Goal: Task Accomplishment & Management: Complete application form

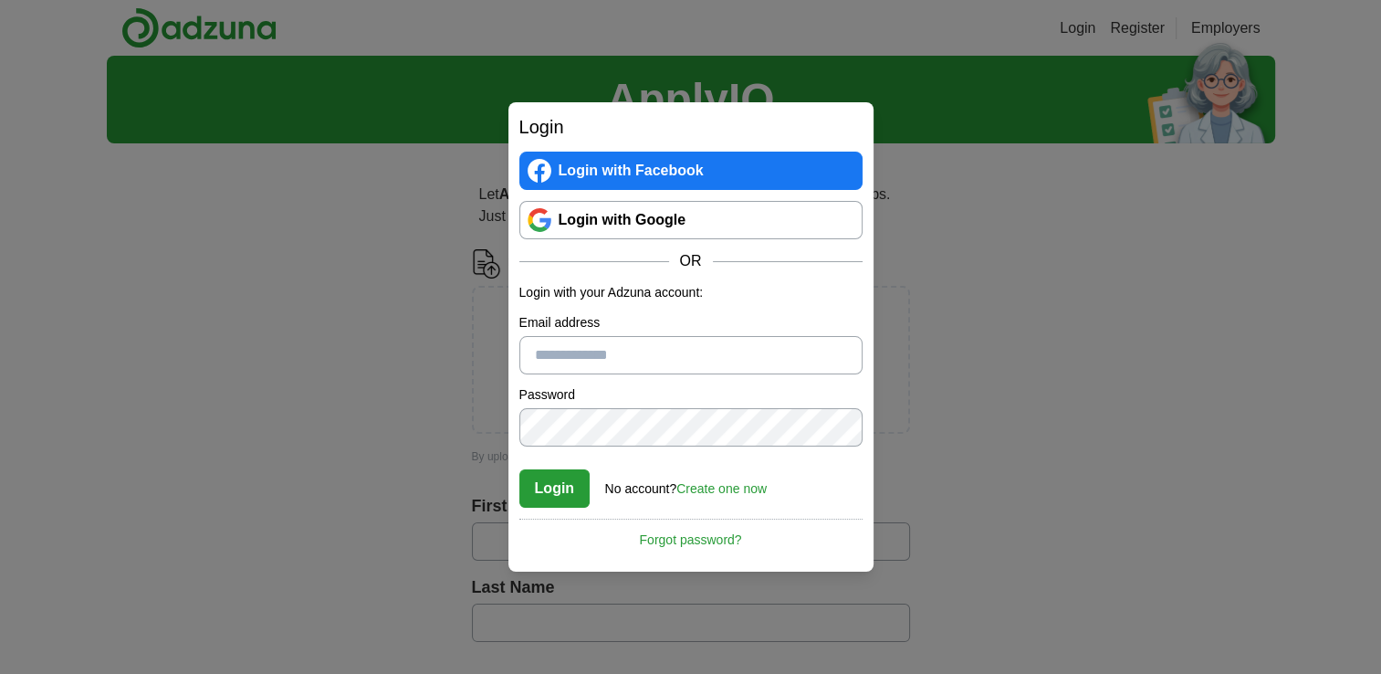
click at [655, 221] on link "Login with Google" at bounding box center [690, 220] width 343 height 38
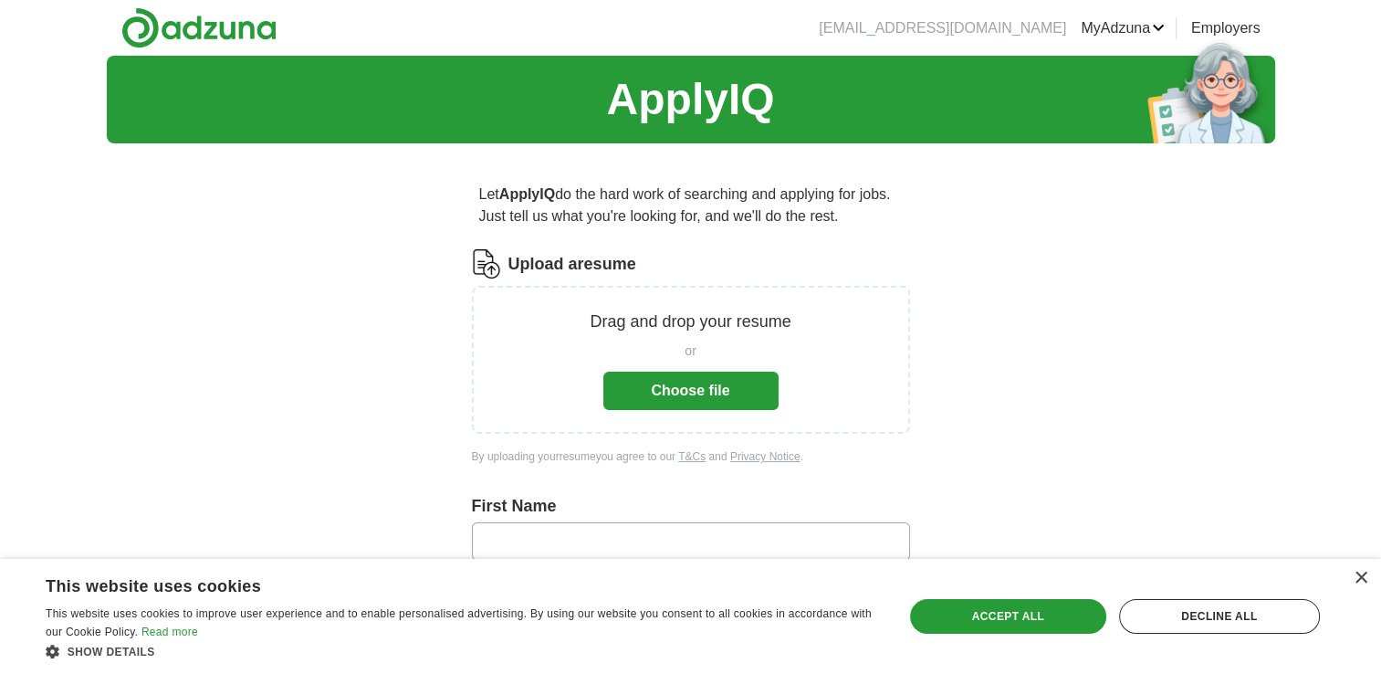
click at [643, 382] on button "Choose file" at bounding box center [690, 391] width 175 height 38
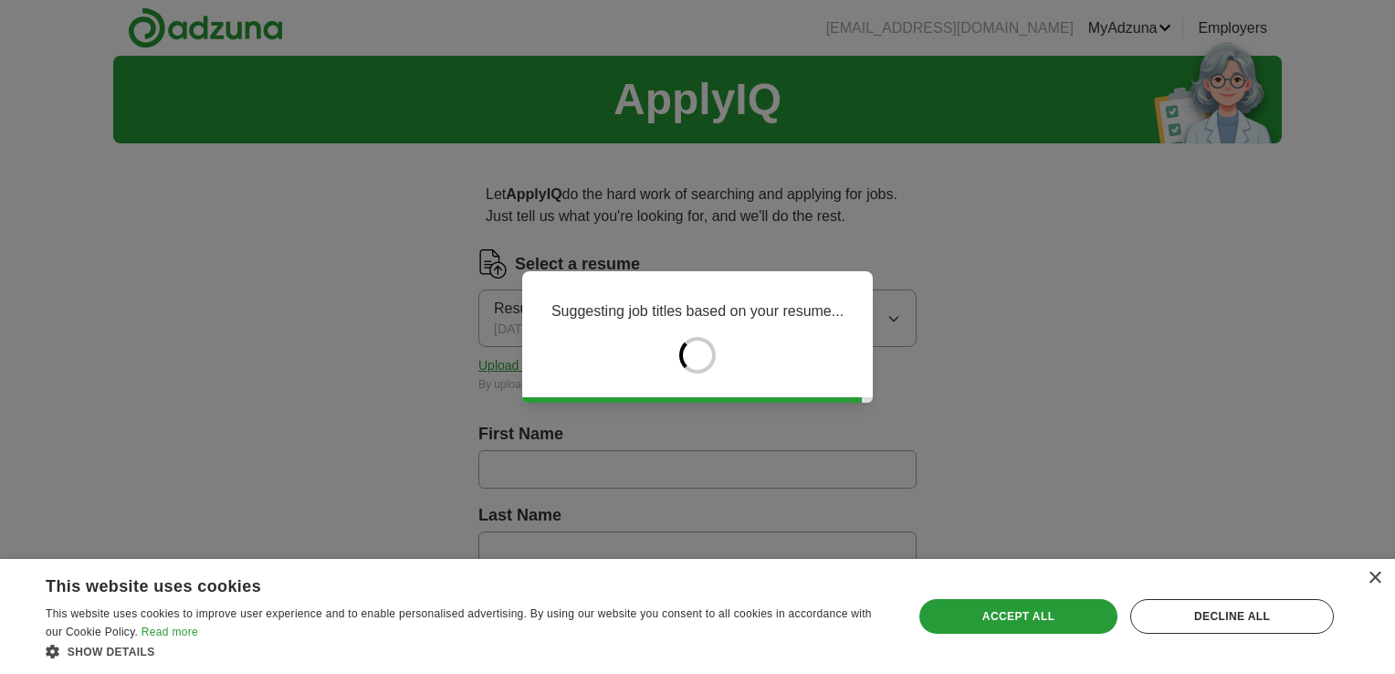
type input "*****"
type input "*********"
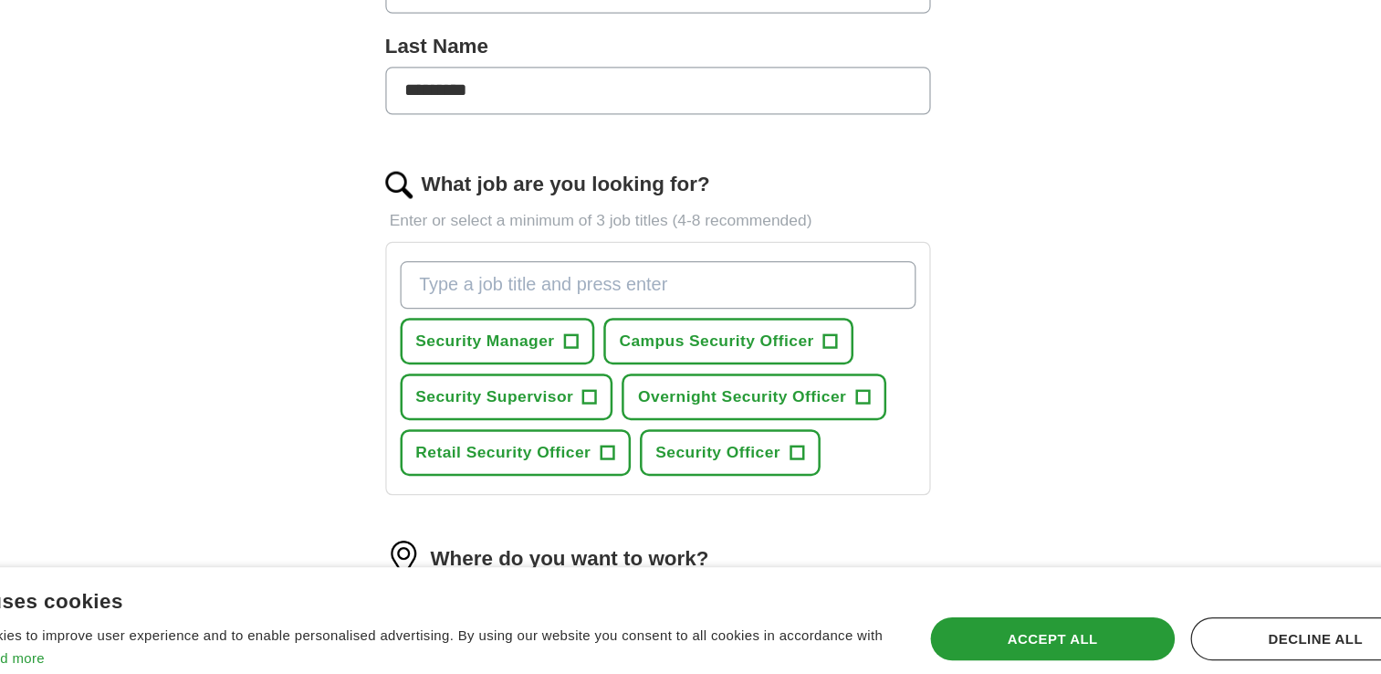
scroll to position [374, 0]
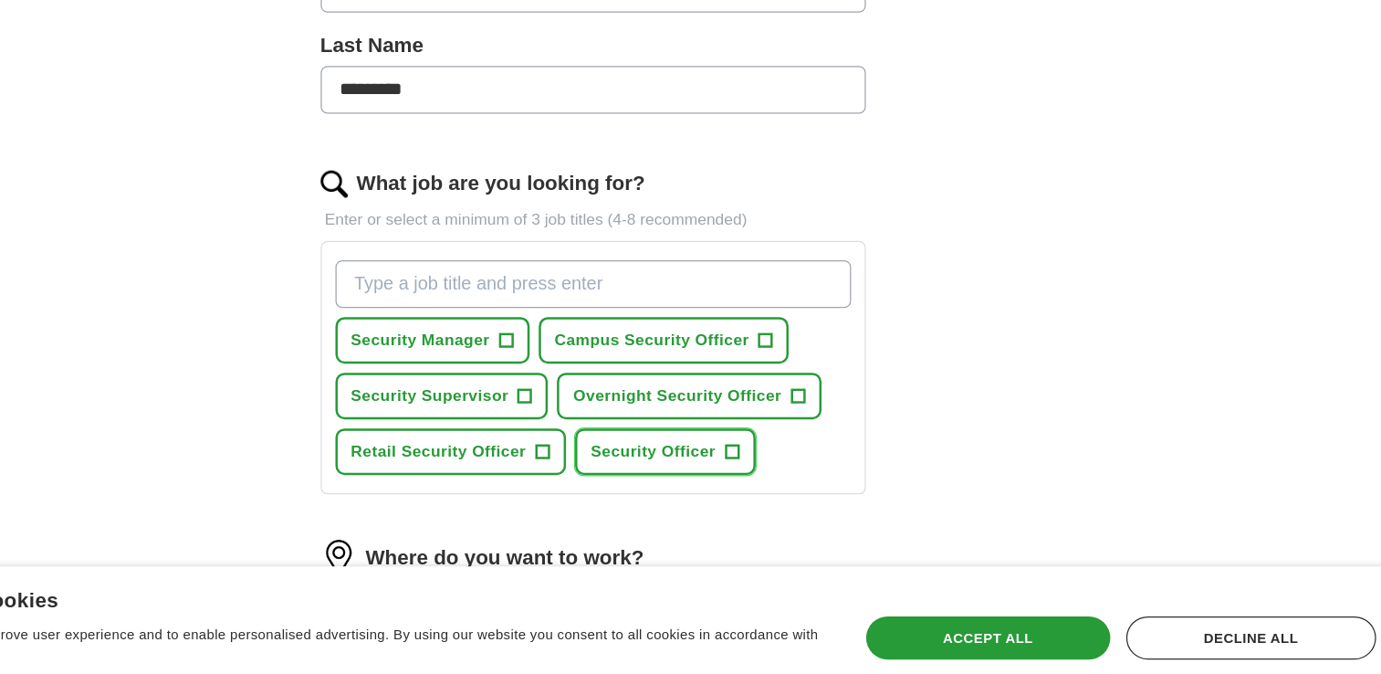
click at [800, 462] on span "+" at bounding box center [802, 467] width 11 height 15
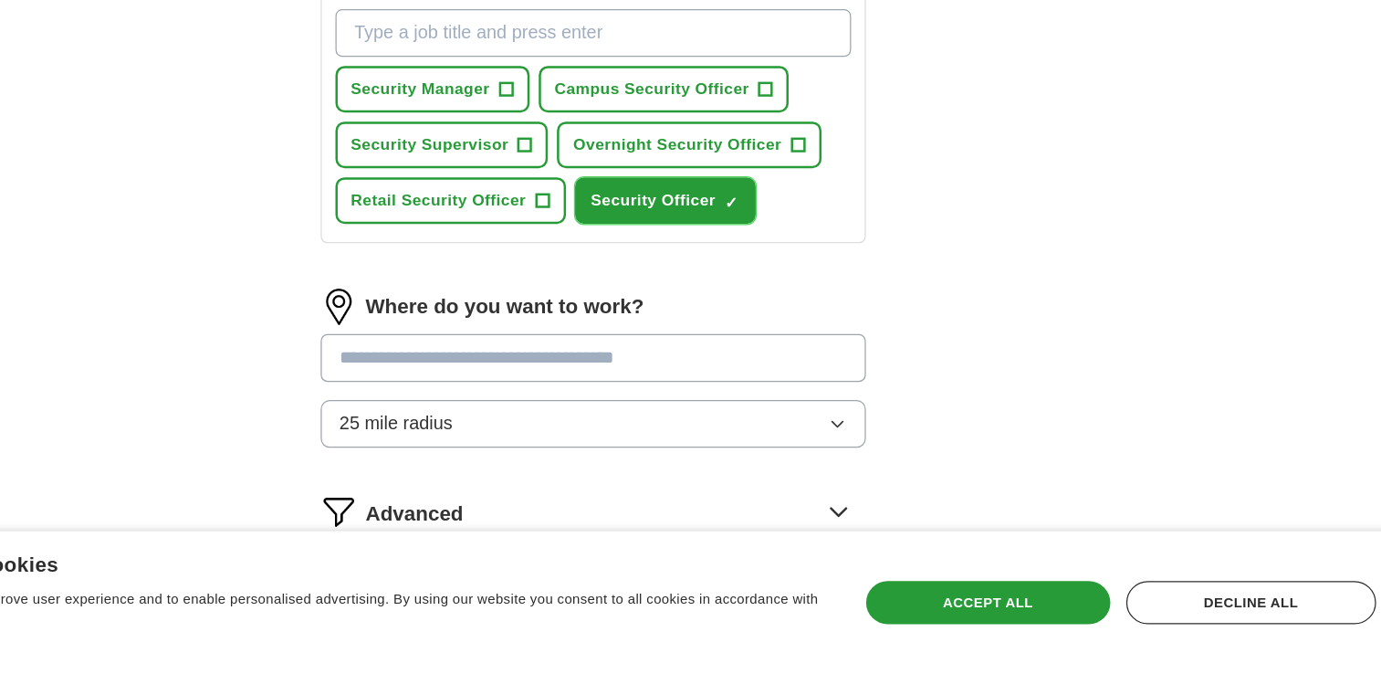
scroll to position [565, 0]
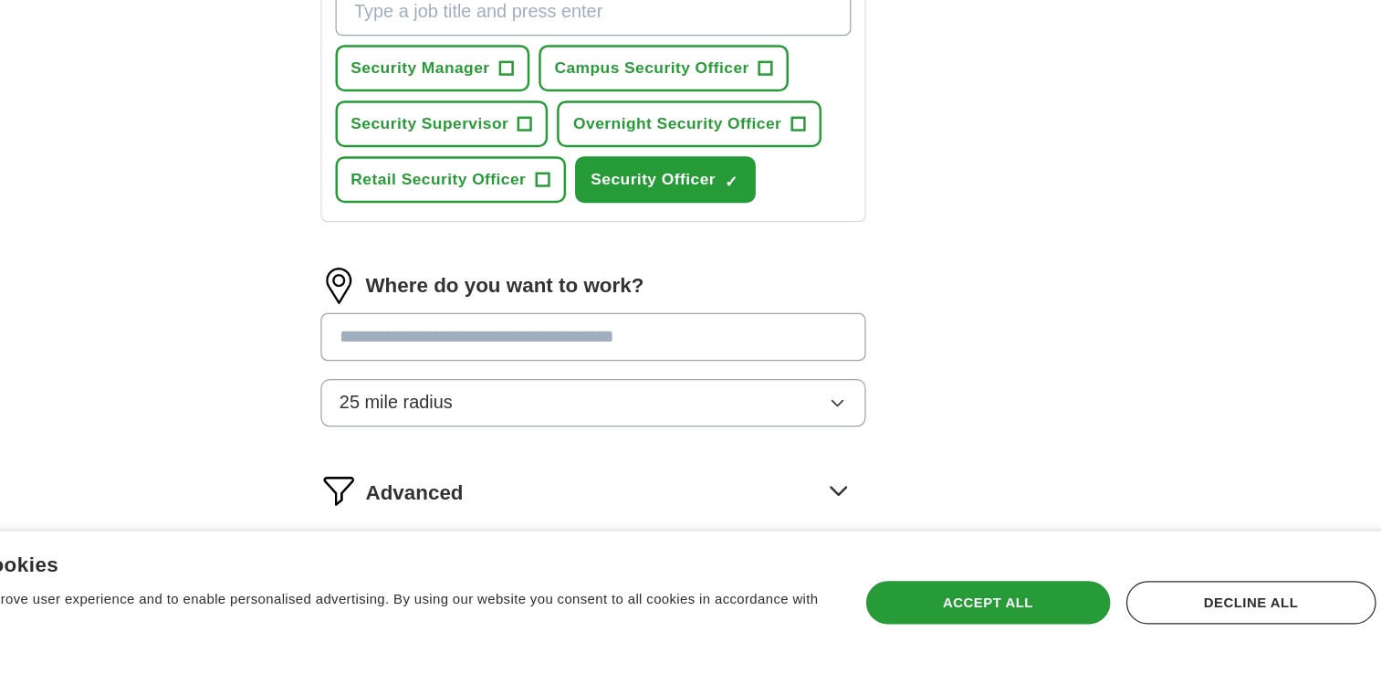
click at [689, 448] on button "25 mile radius" at bounding box center [691, 455] width 438 height 38
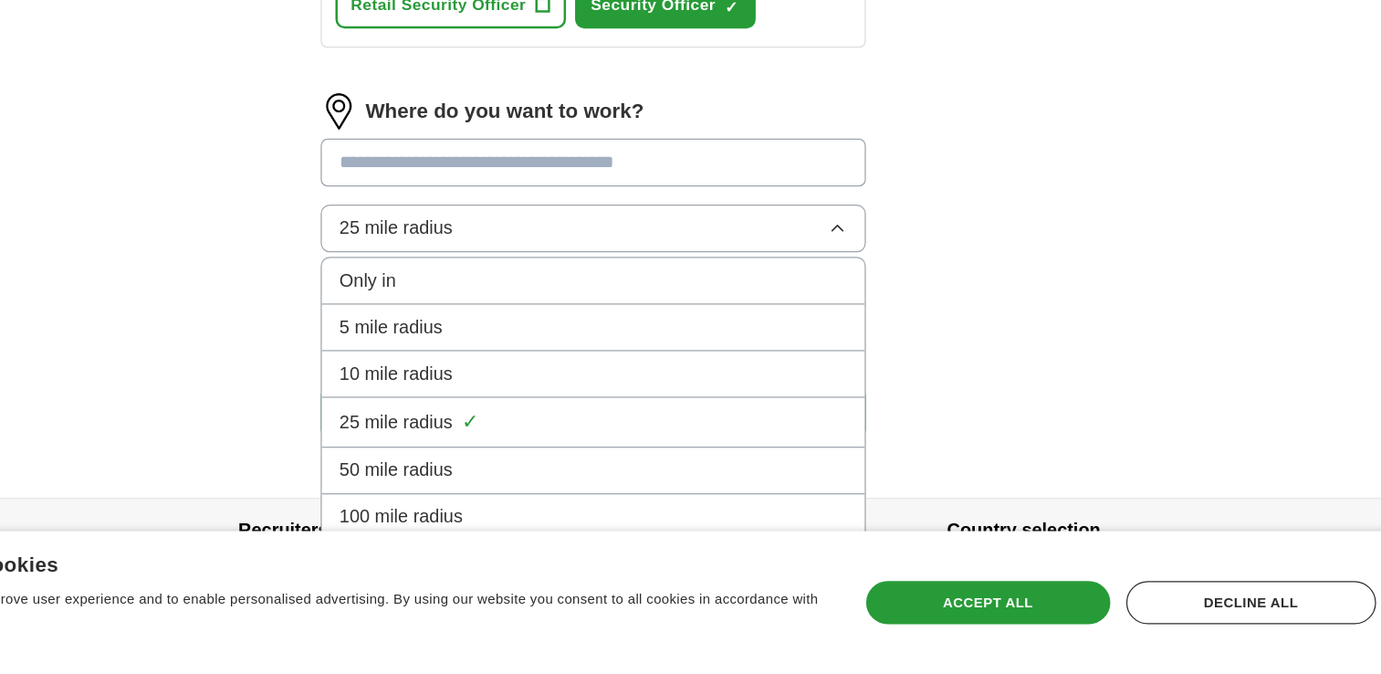
scroll to position [705, 0]
click at [695, 426] on div "10 mile radius" at bounding box center [691, 433] width 407 height 22
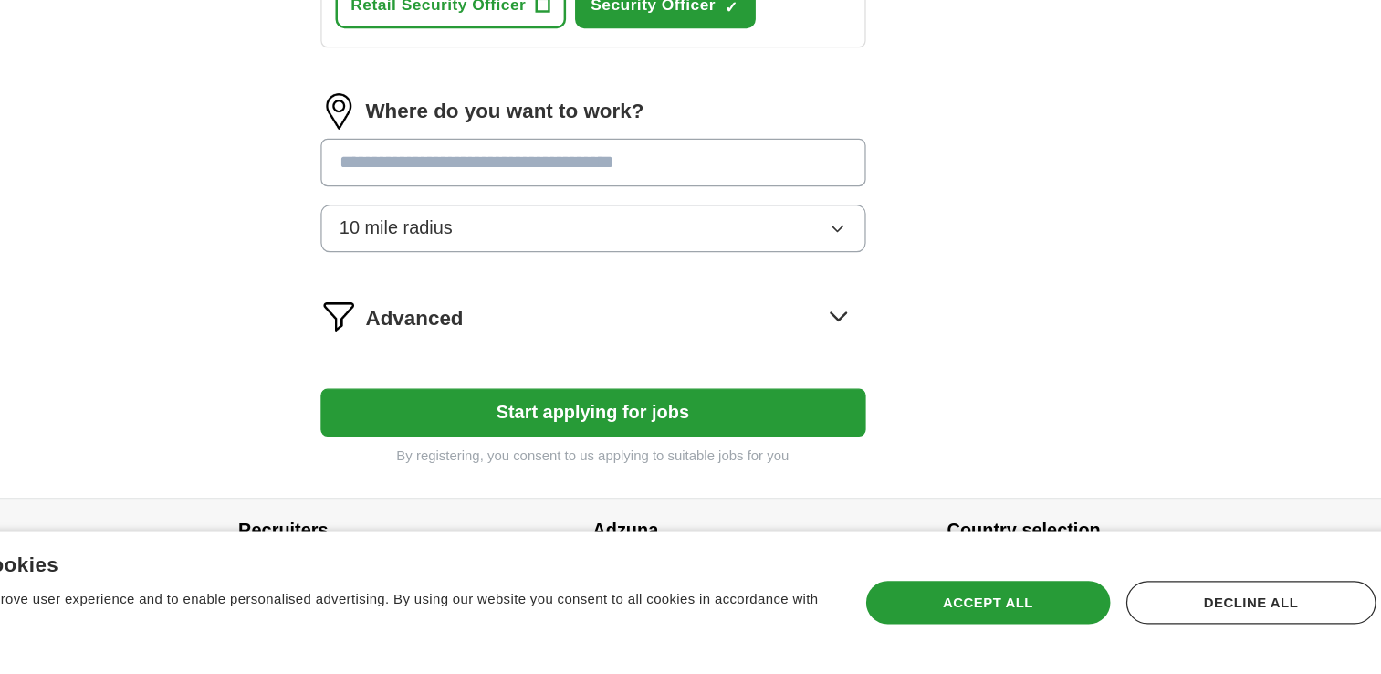
click at [739, 257] on input "text" at bounding box center [691, 263] width 438 height 38
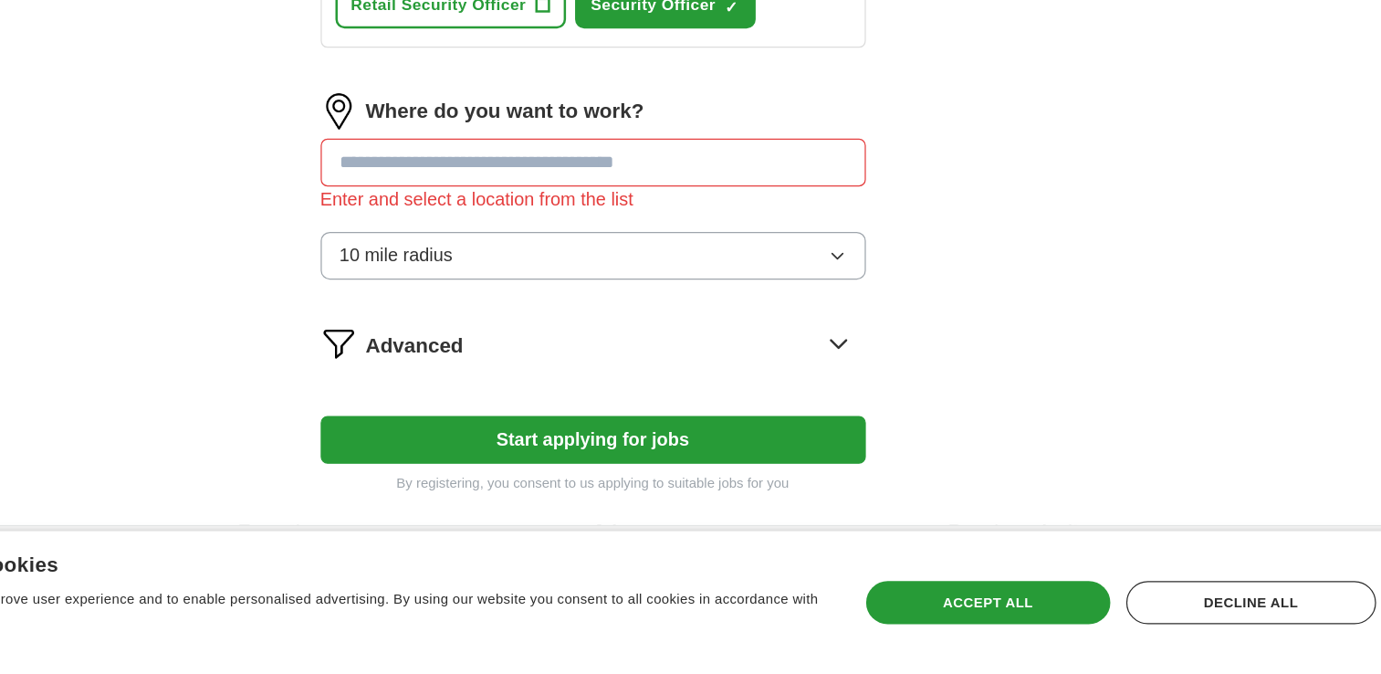
click at [786, 264] on input "text" at bounding box center [691, 263] width 438 height 38
click at [892, 395] on icon at bounding box center [888, 407] width 29 height 29
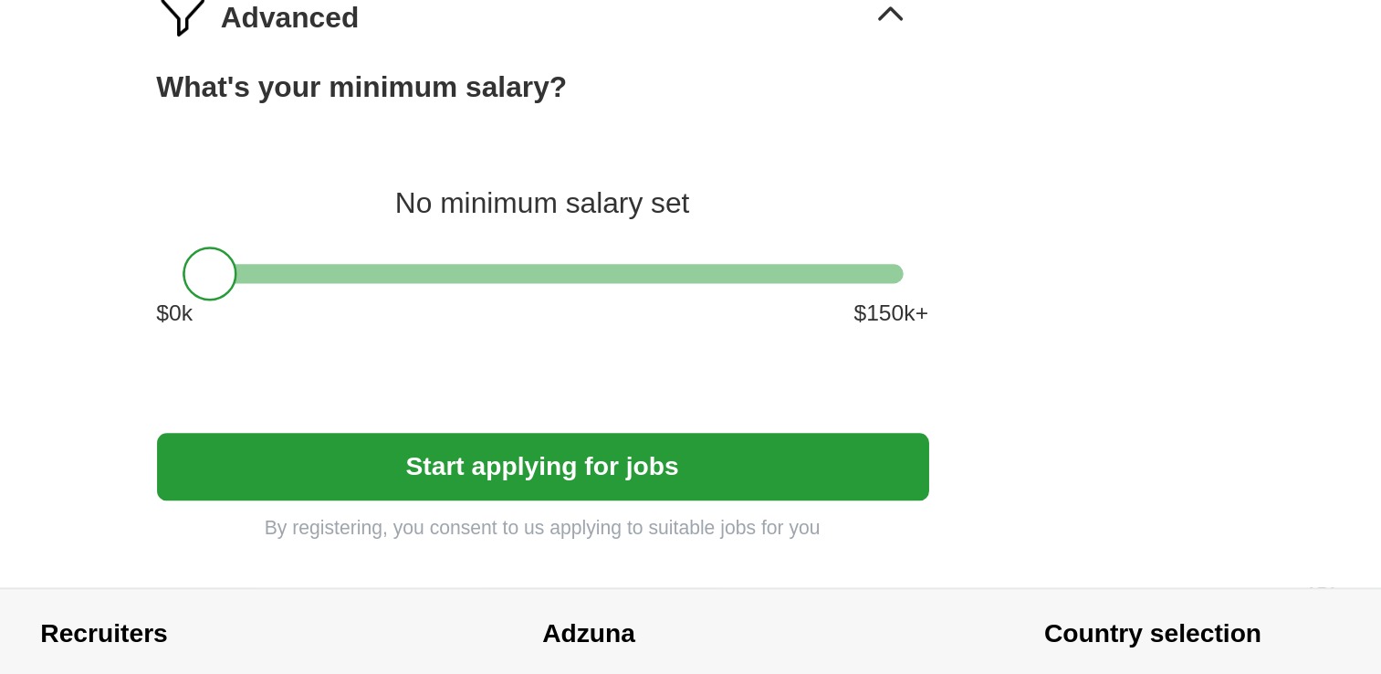
scroll to position [936, 0]
click at [510, 316] on div at bounding box center [507, 324] width 31 height 31
click at [508, 316] on div at bounding box center [504, 324] width 31 height 31
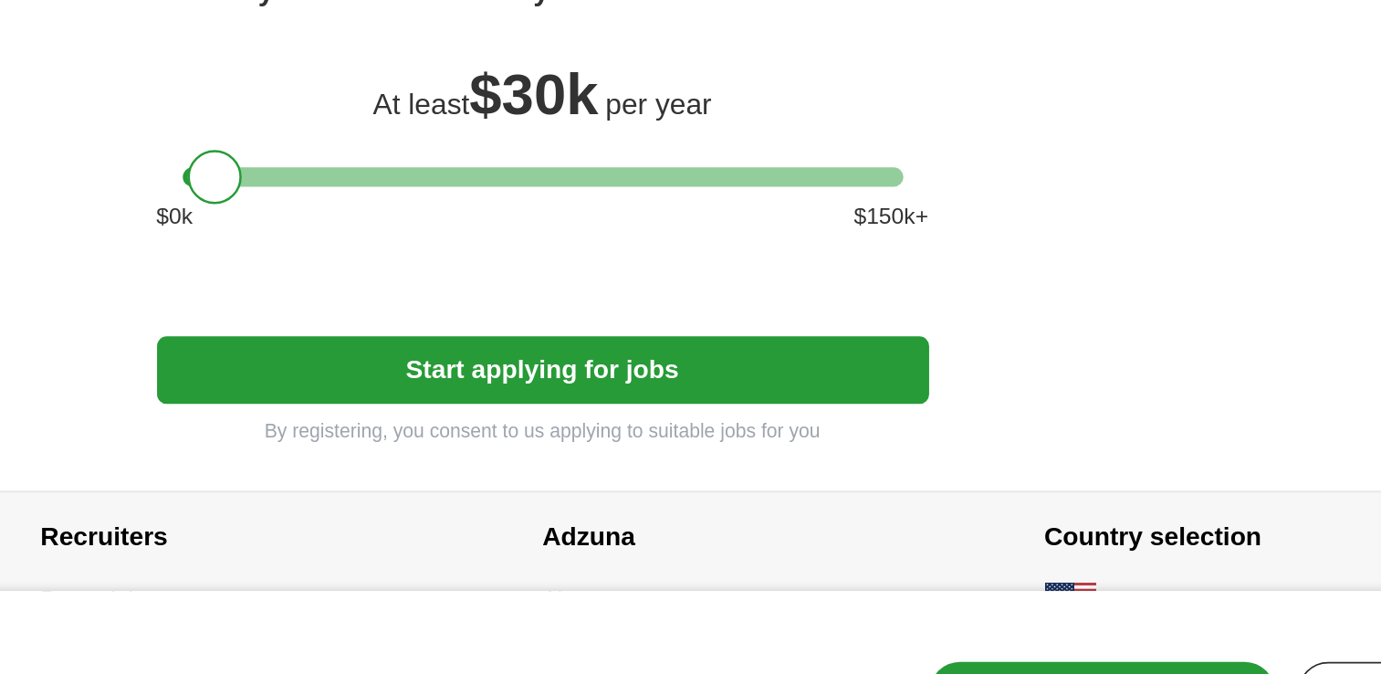
click at [683, 430] on button "Start applying for jobs" at bounding box center [691, 433] width 438 height 38
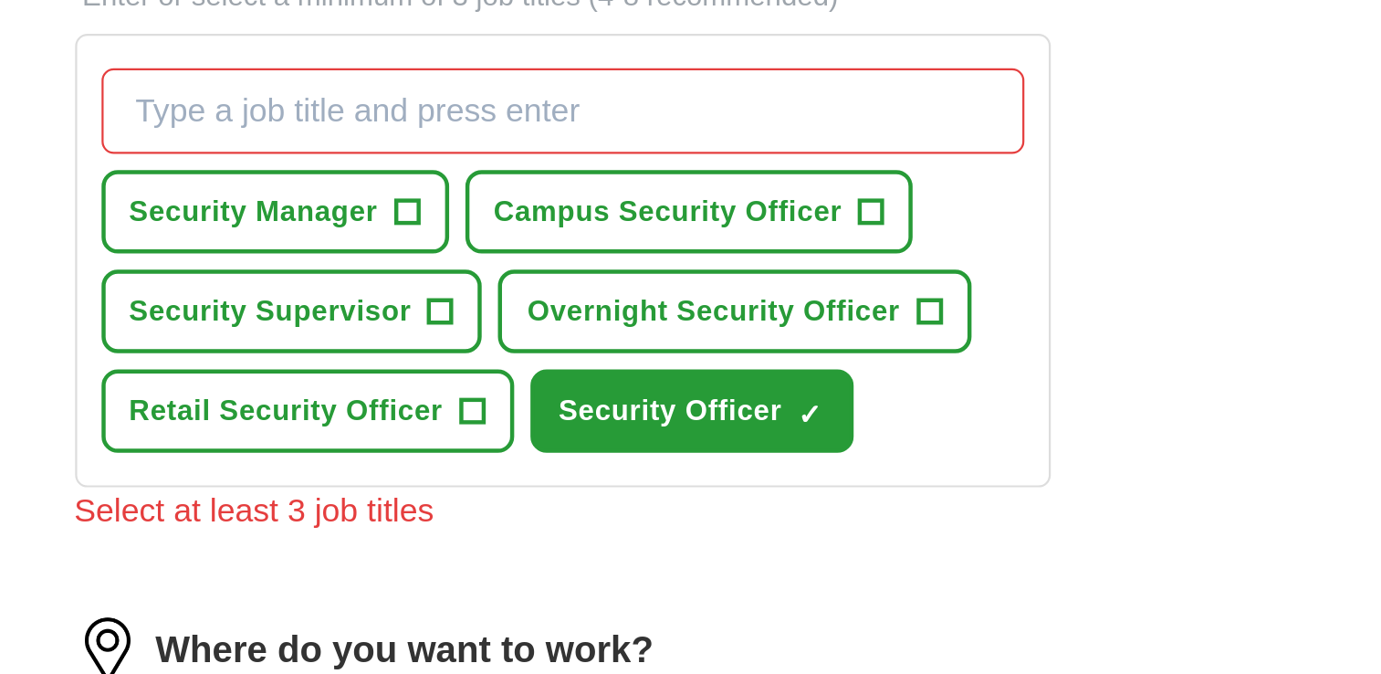
scroll to position [644, 0]
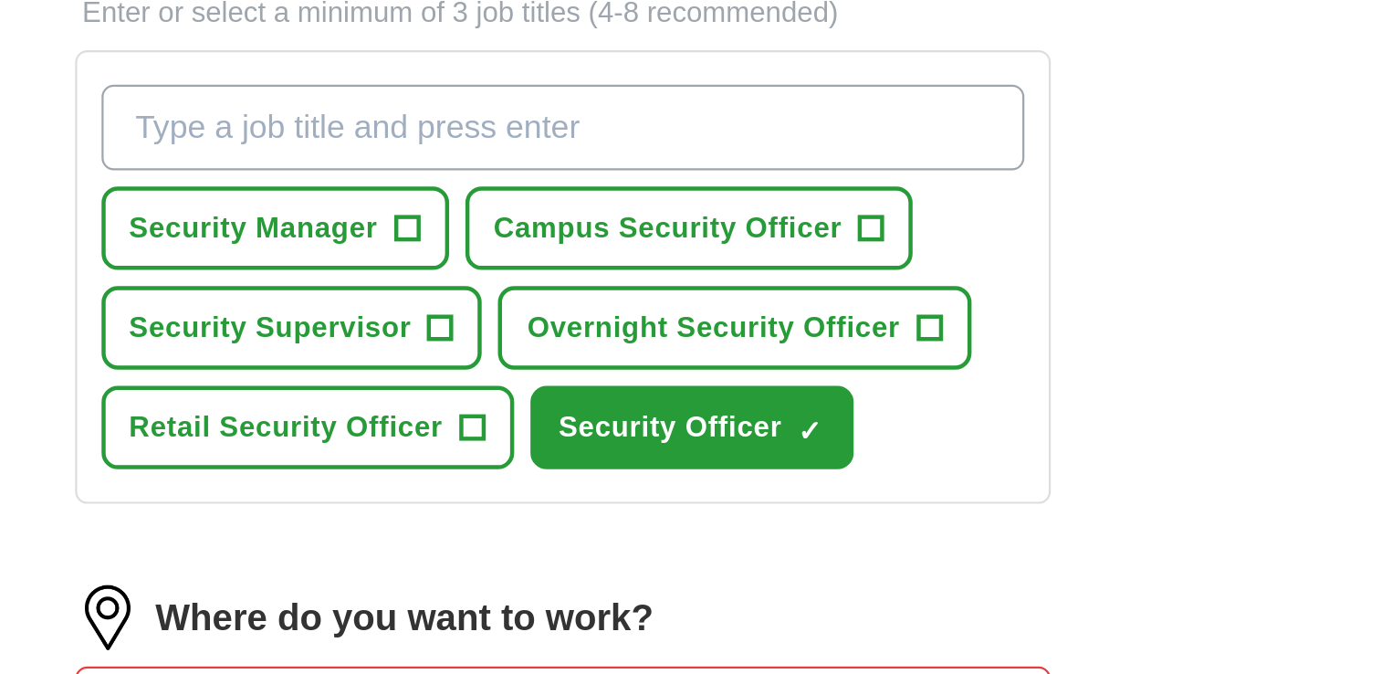
click at [687, 54] on input "What job are you looking for?" at bounding box center [691, 63] width 414 height 38
type input "Security Guard"
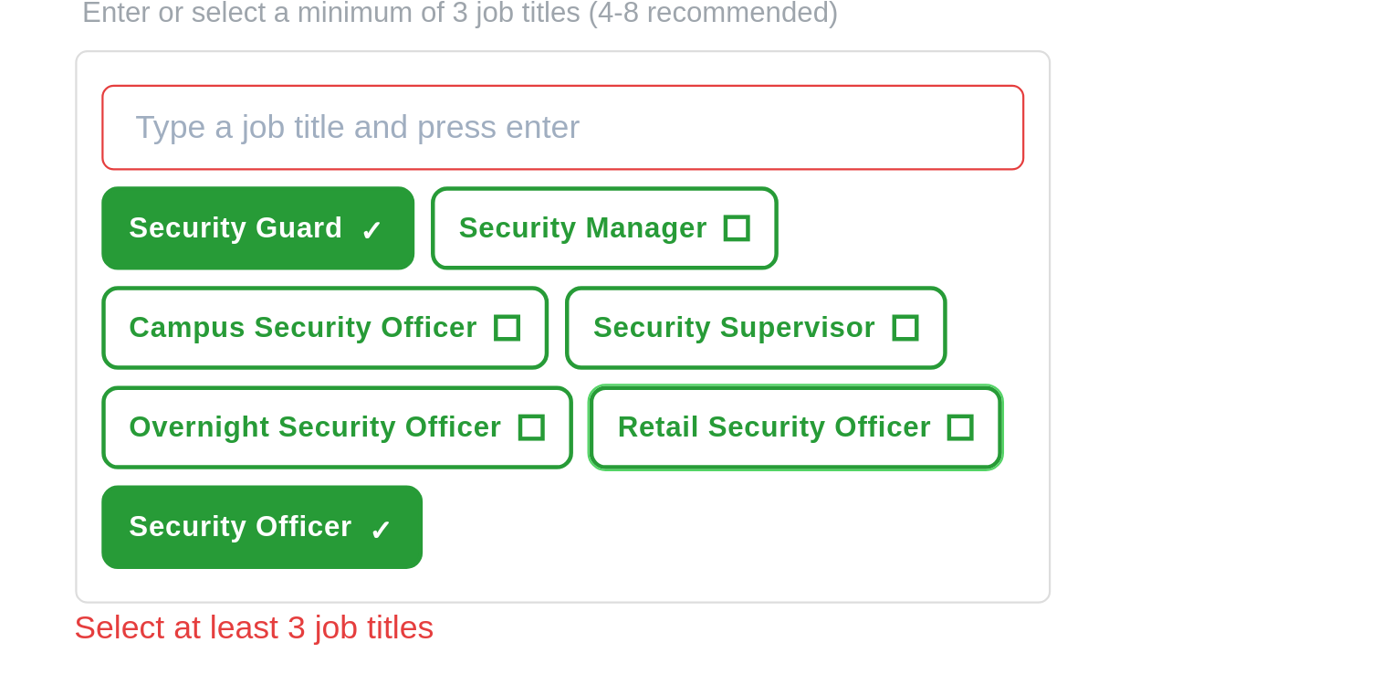
click at [866, 191] on span "+" at bounding box center [870, 198] width 11 height 15
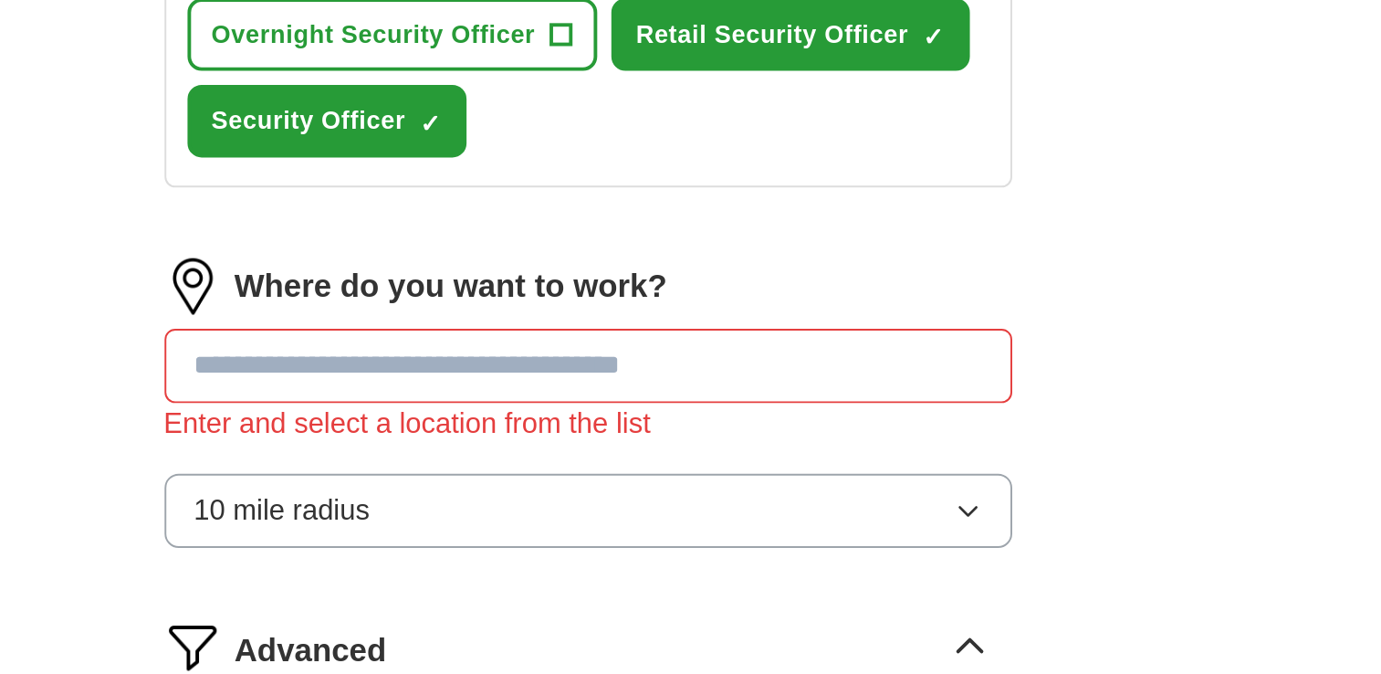
click at [726, 370] on input "text" at bounding box center [691, 369] width 438 height 38
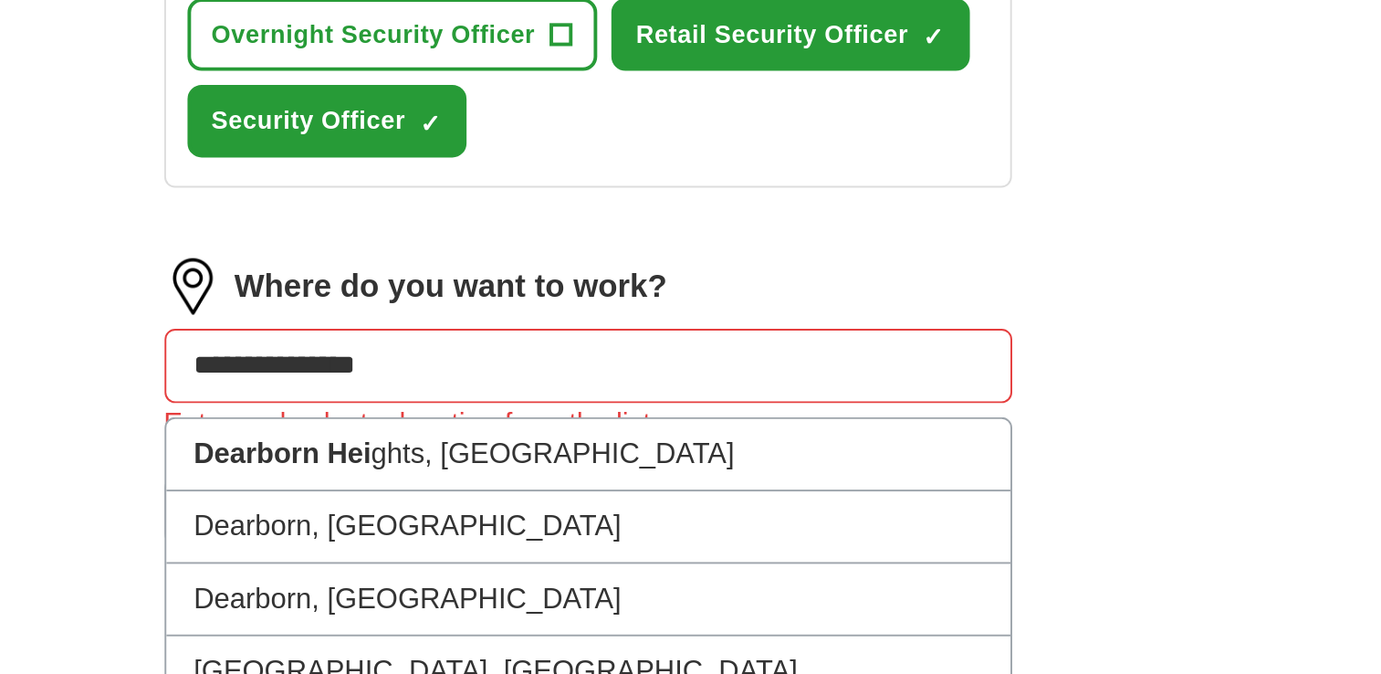
type input "**********"
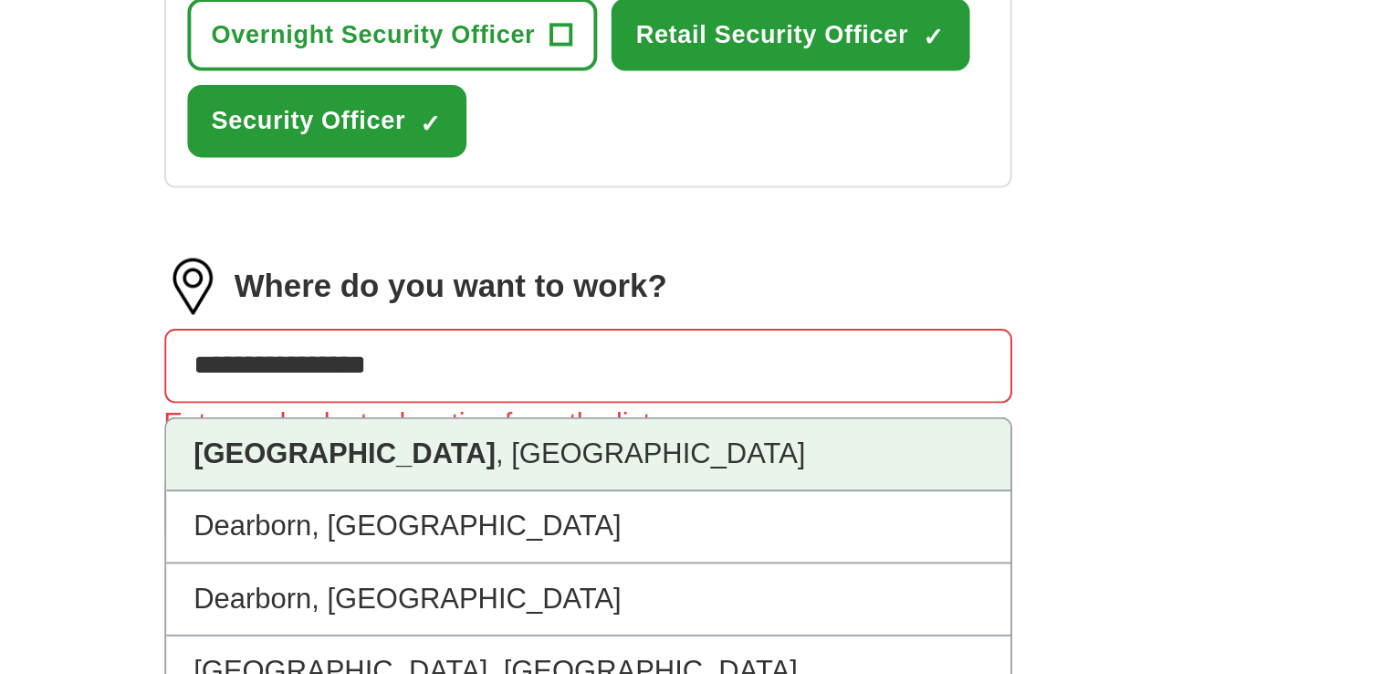
click at [710, 401] on li "[GEOGRAPHIC_DATA] , [GEOGRAPHIC_DATA]" at bounding box center [691, 414] width 436 height 37
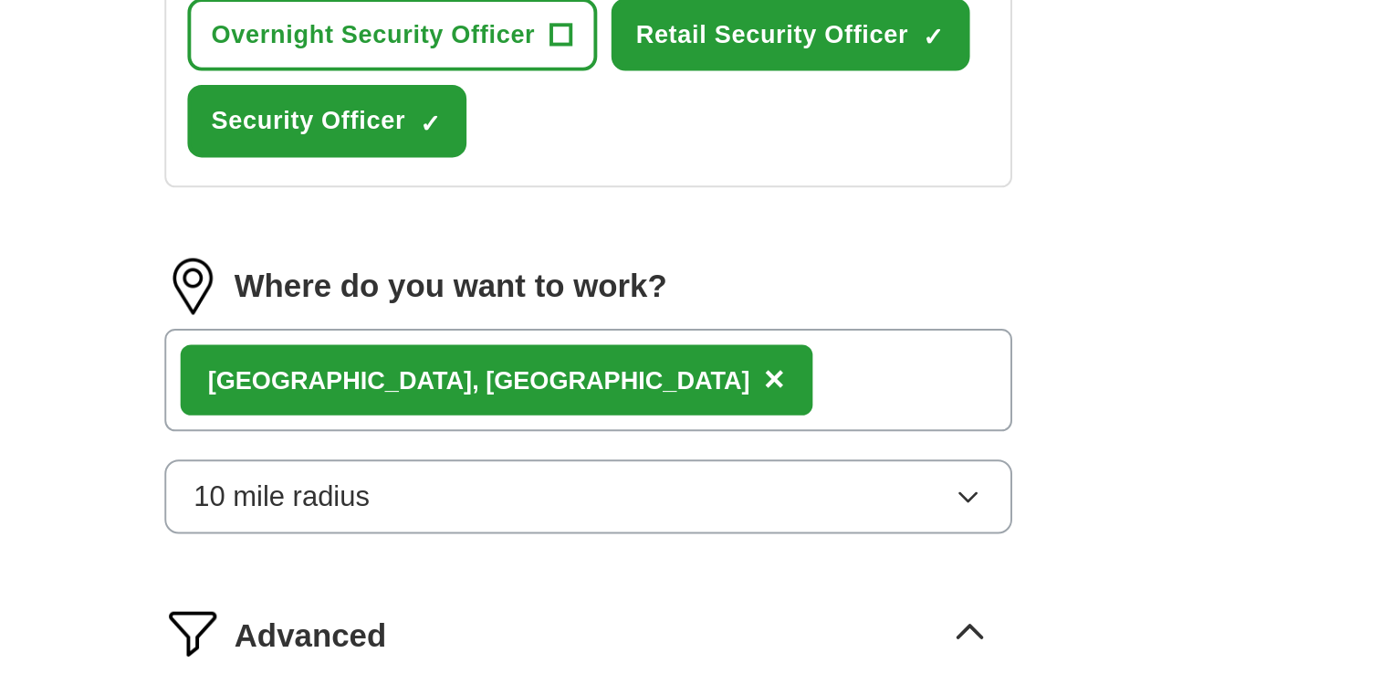
click at [728, 378] on div "[GEOGRAPHIC_DATA] , [GEOGRAPHIC_DATA] ×" at bounding box center [691, 376] width 438 height 53
click at [718, 366] on div "[GEOGRAPHIC_DATA] , [GEOGRAPHIC_DATA] ×" at bounding box center [691, 376] width 438 height 53
click at [717, 367] on div "[GEOGRAPHIC_DATA] , [GEOGRAPHIC_DATA] ×" at bounding box center [691, 376] width 438 height 53
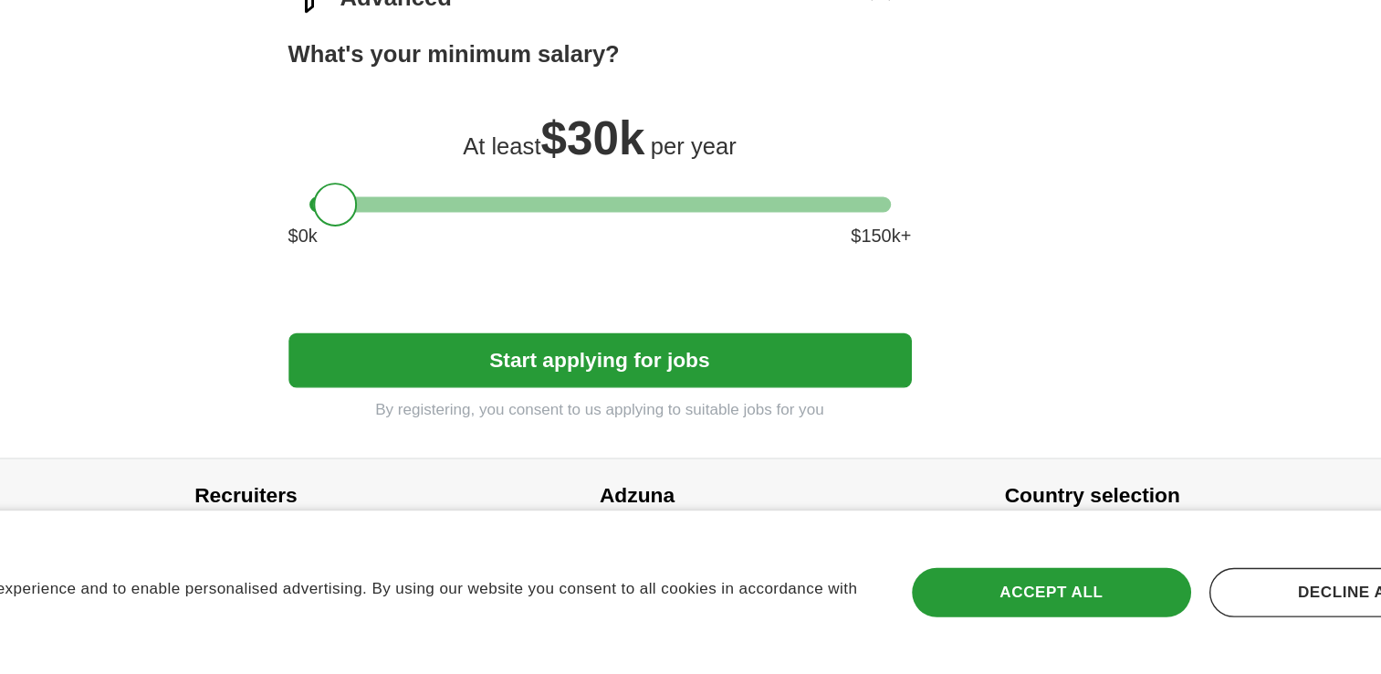
scroll to position [951, 0]
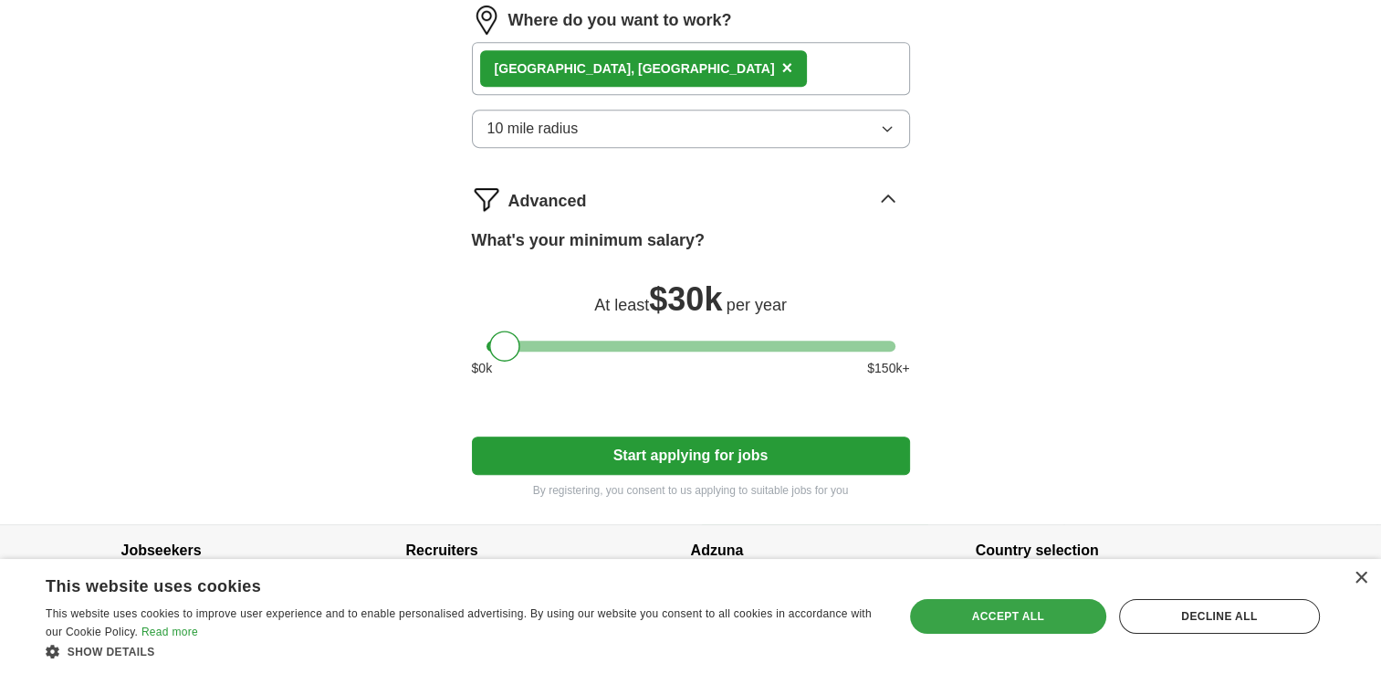
click at [1019, 623] on div "Accept all" at bounding box center [1008, 616] width 196 height 35
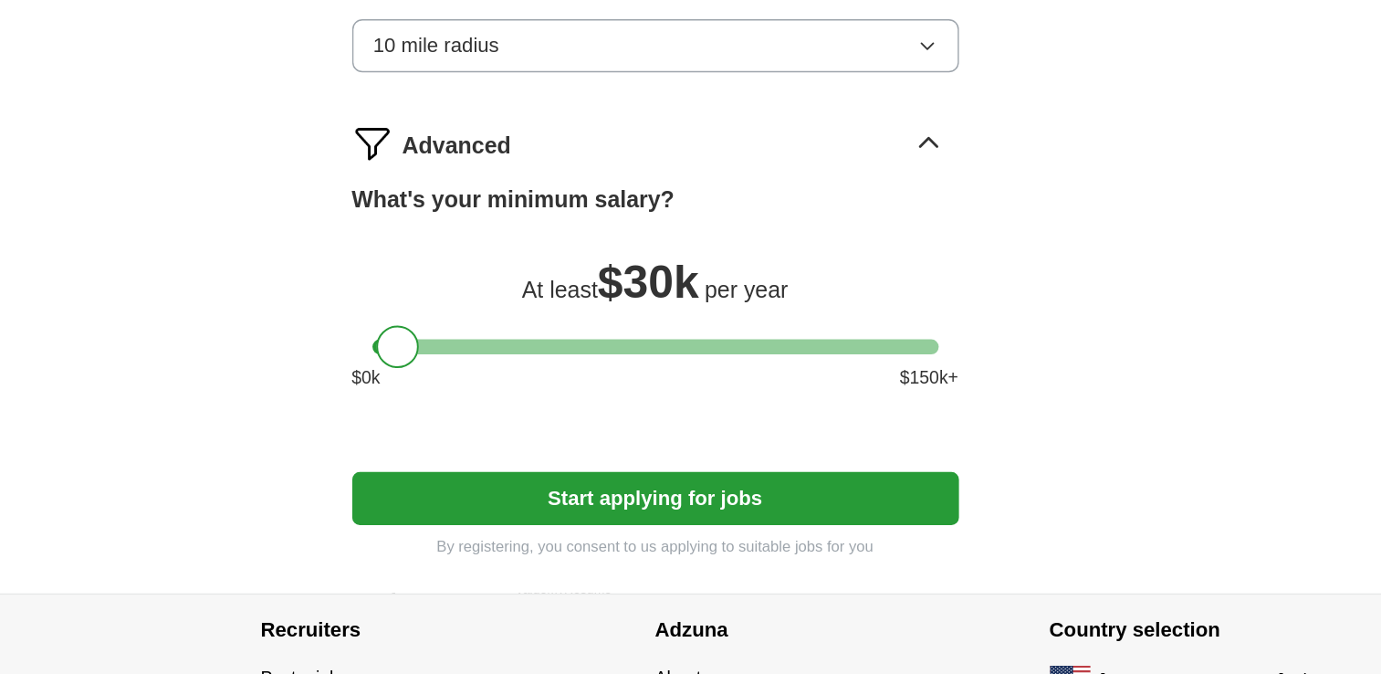
click at [749, 436] on button "Start applying for jobs" at bounding box center [691, 455] width 438 height 38
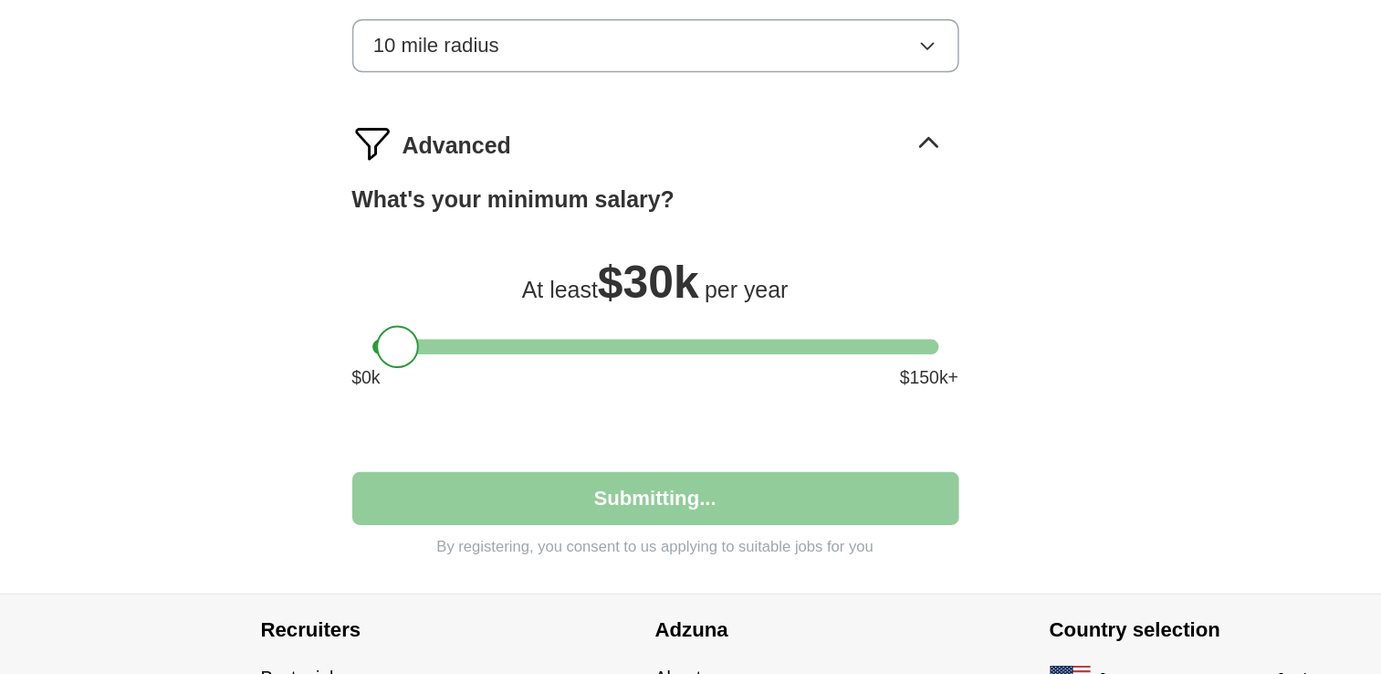
select select "**"
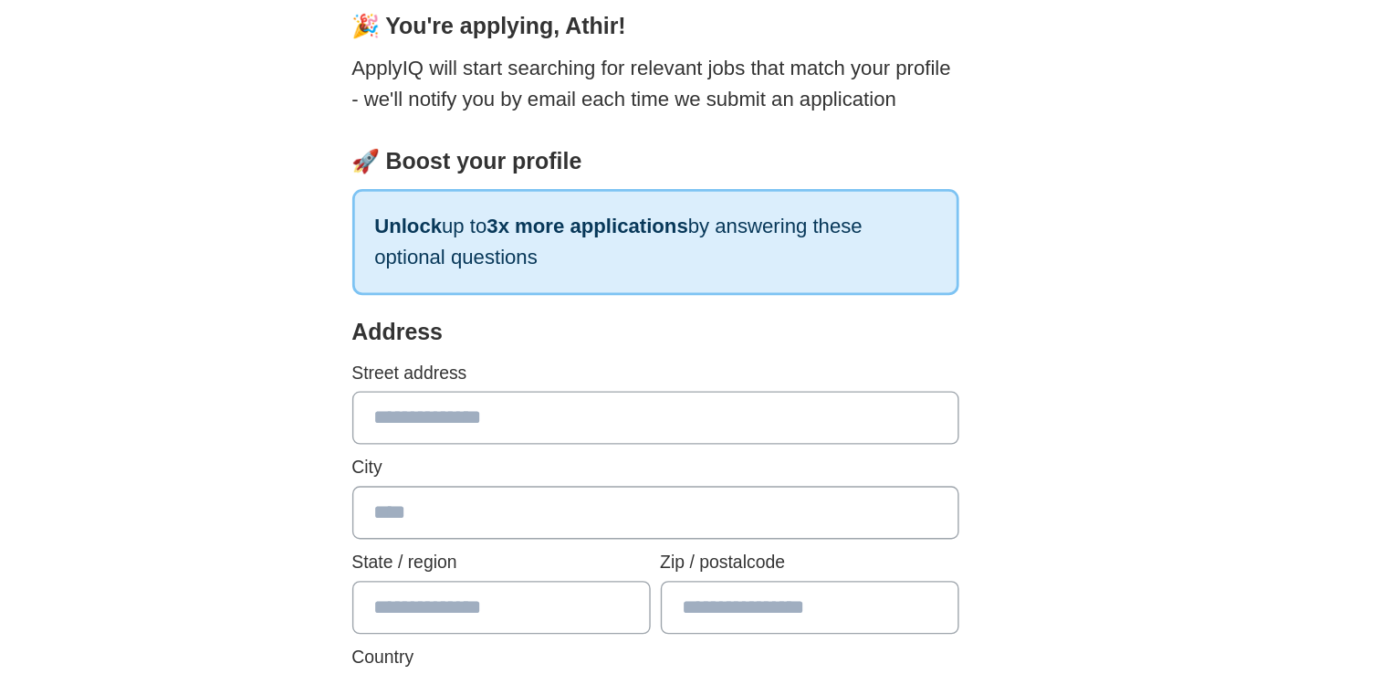
scroll to position [0, 0]
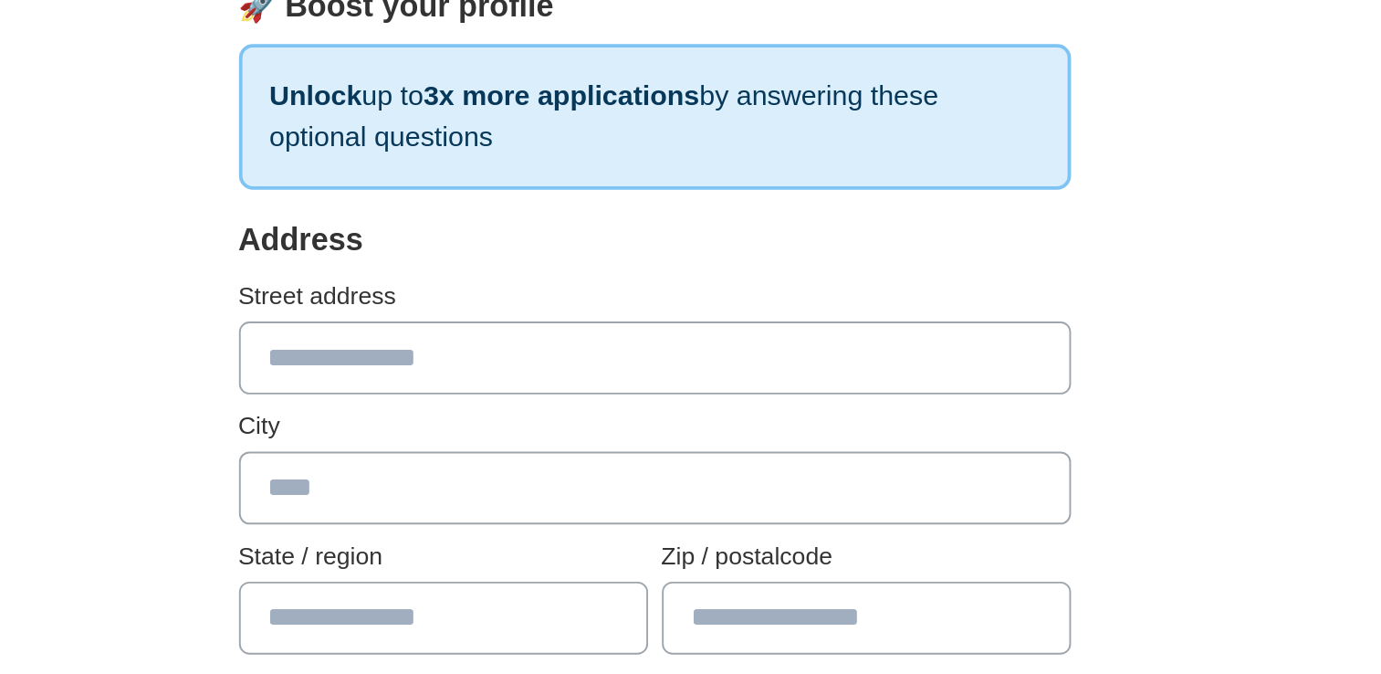
click at [640, 467] on input "text" at bounding box center [691, 471] width 438 height 38
type input "**********"
type input "********"
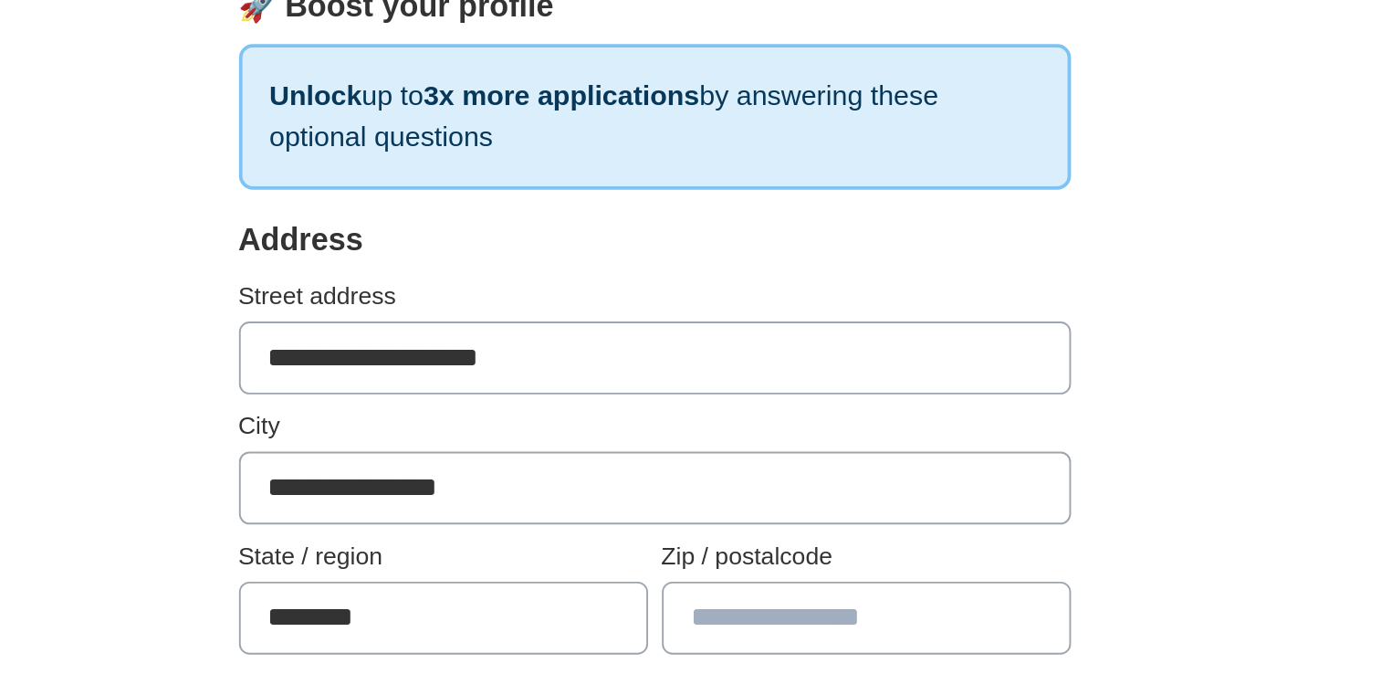
type input "*****"
click at [572, 465] on input "**********" at bounding box center [691, 471] width 438 height 38
click at [616, 411] on div "Address" at bounding box center [691, 409] width 438 height 25
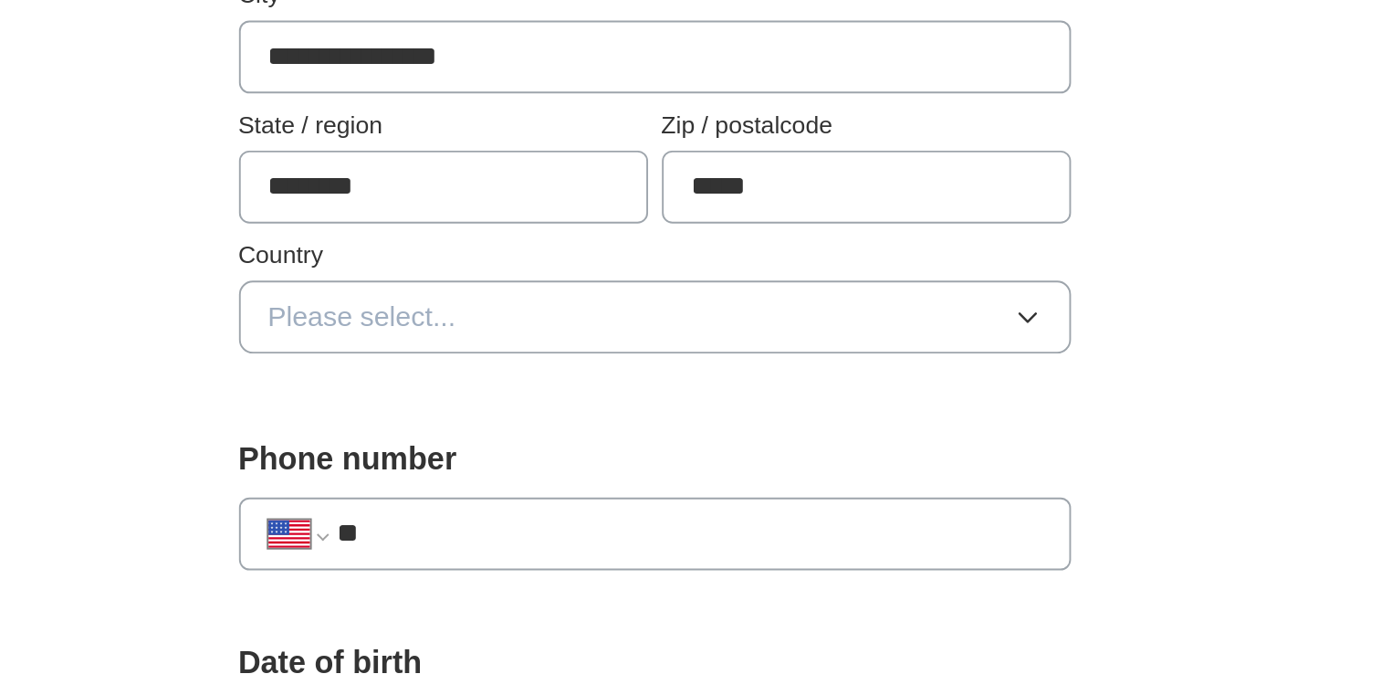
scroll to position [191, 0]
click at [592, 481] on button "Please select..." at bounding box center [691, 486] width 438 height 38
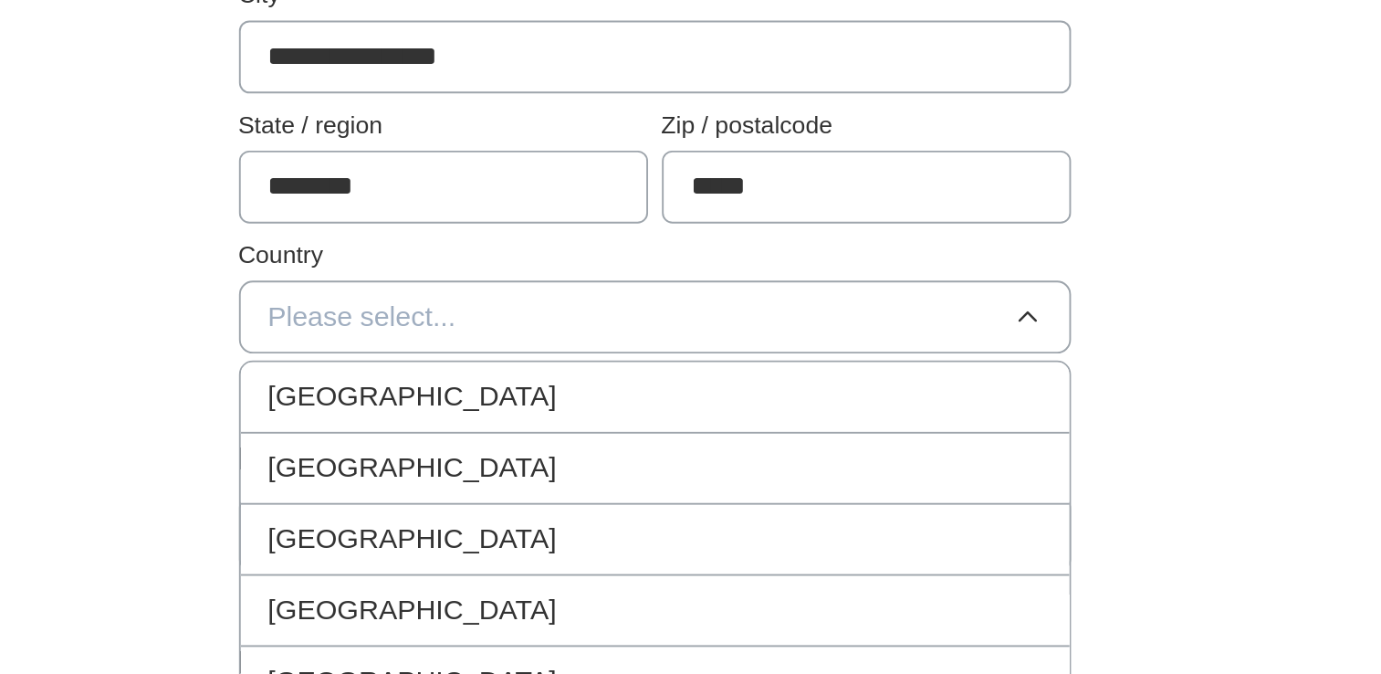
click at [565, 554] on span "[GEOGRAPHIC_DATA]" at bounding box center [564, 565] width 152 height 22
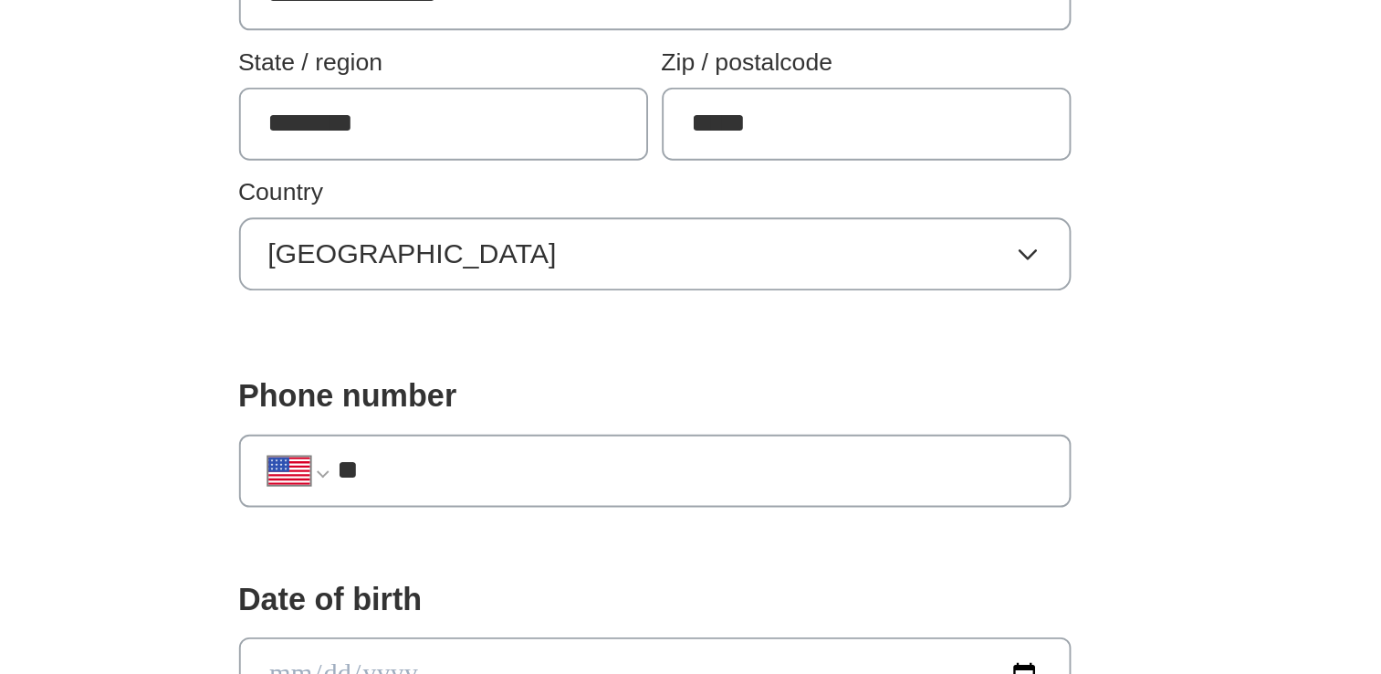
scroll to position [257, 0]
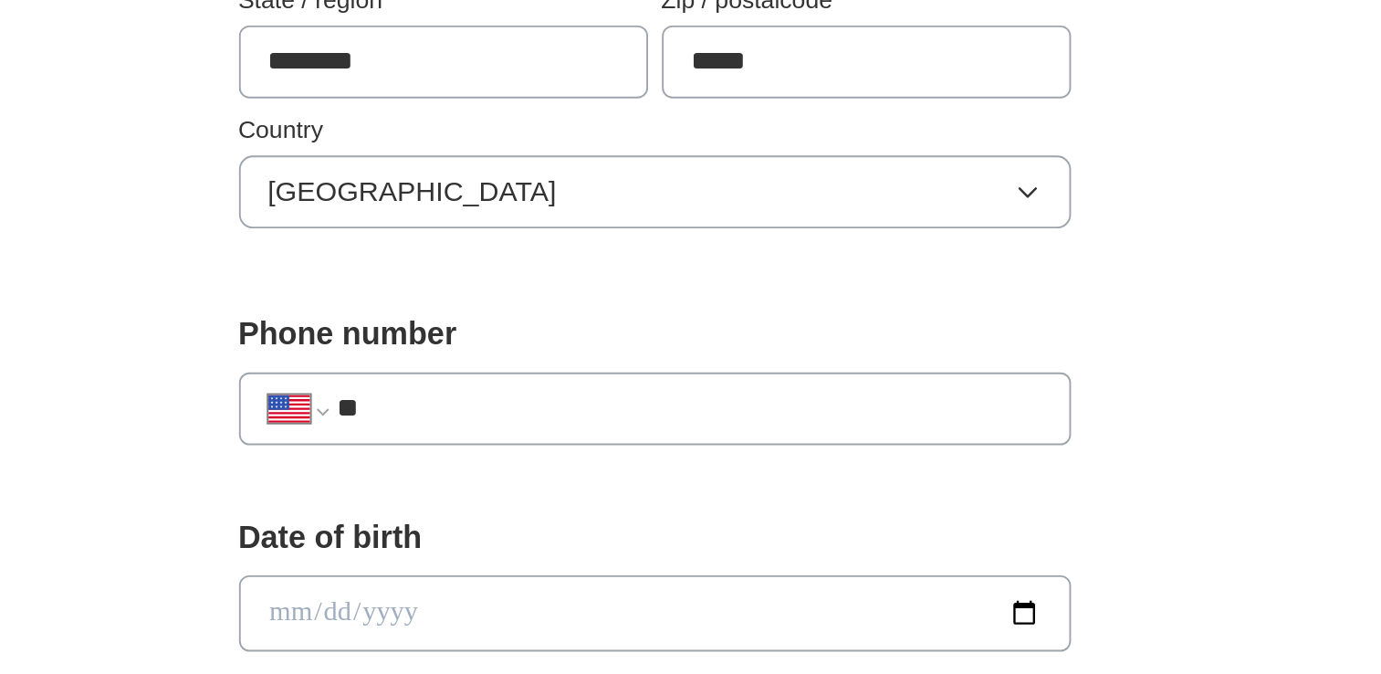
click at [589, 526] on input "**" at bounding box center [708, 534] width 371 height 22
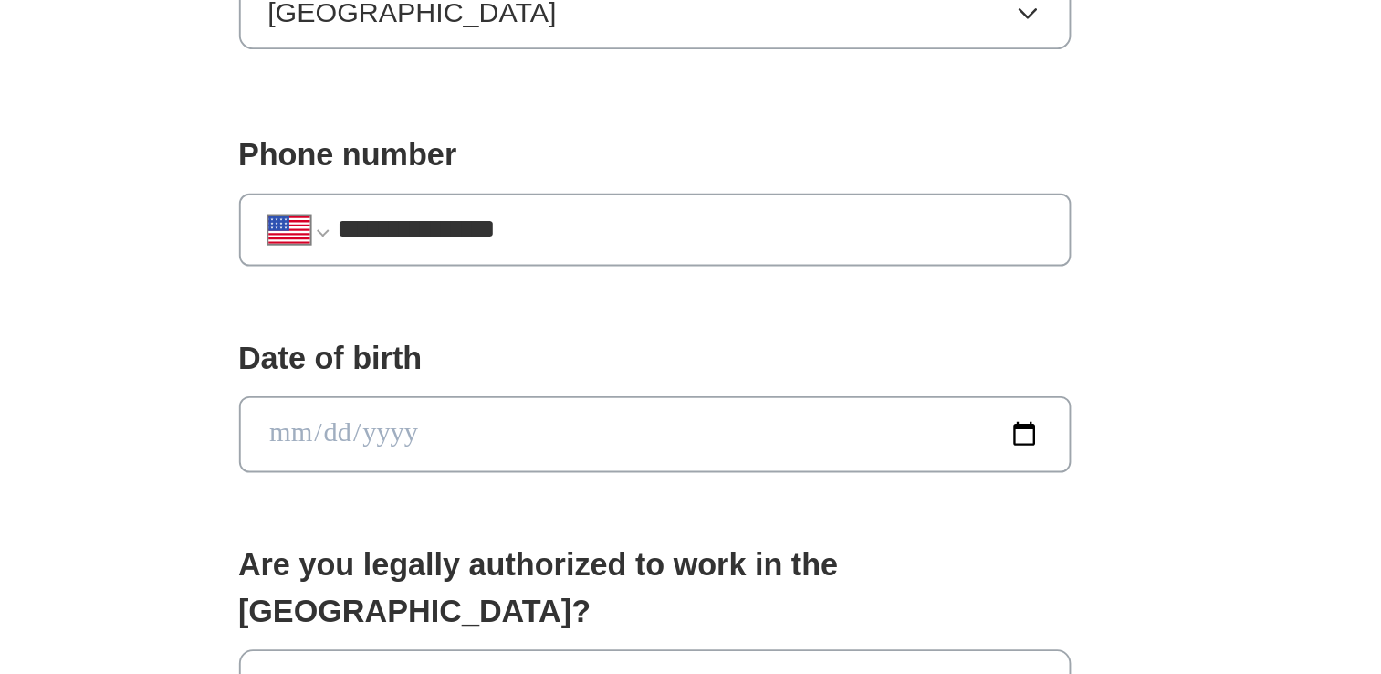
scroll to position [351, 0]
type input "**********"
click at [589, 527] on input "date" at bounding box center [691, 547] width 438 height 40
type input "**********"
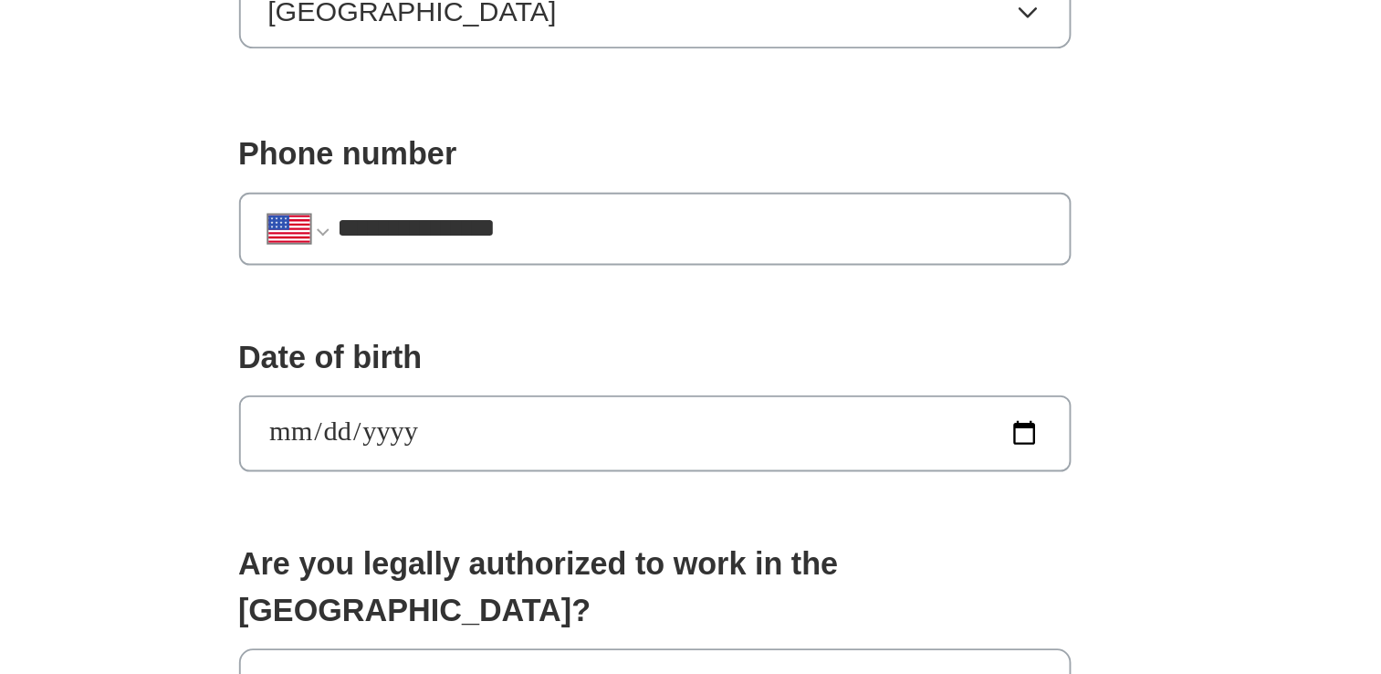
click at [573, 575] on div "**********" at bounding box center [691, 538] width 438 height 87
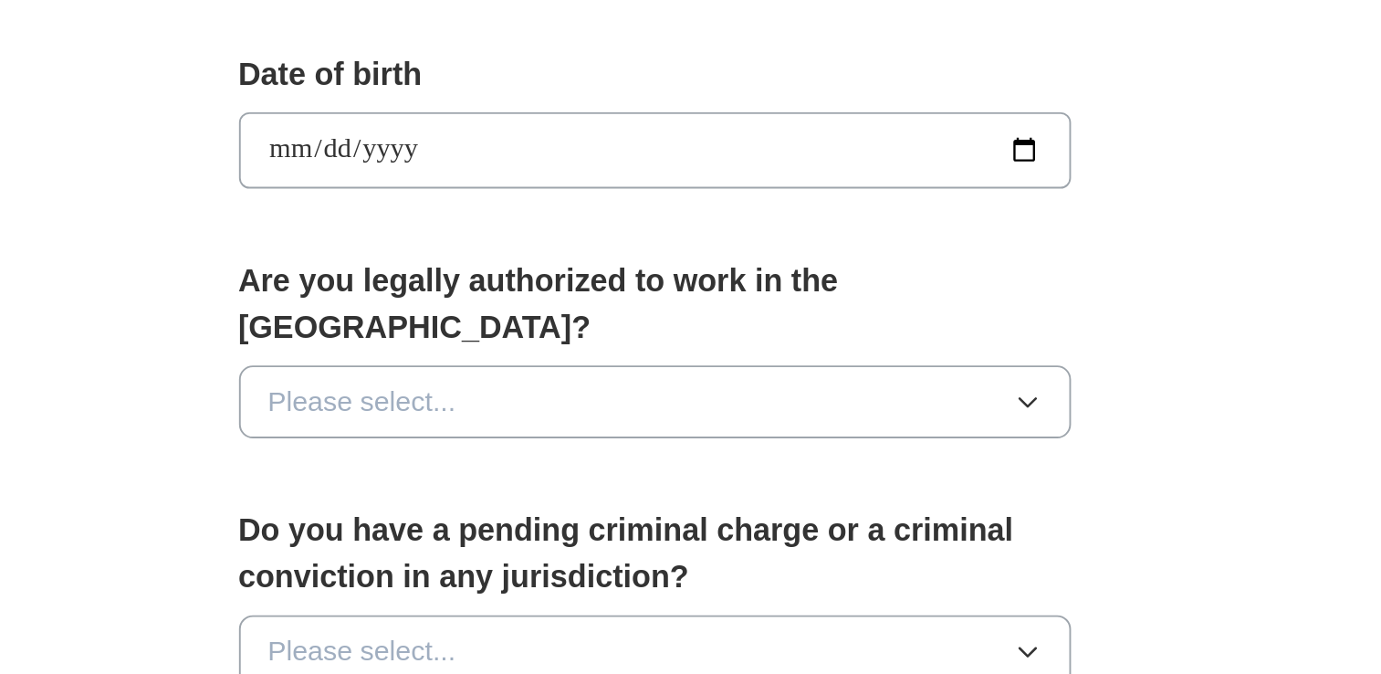
scroll to position [509, 0]
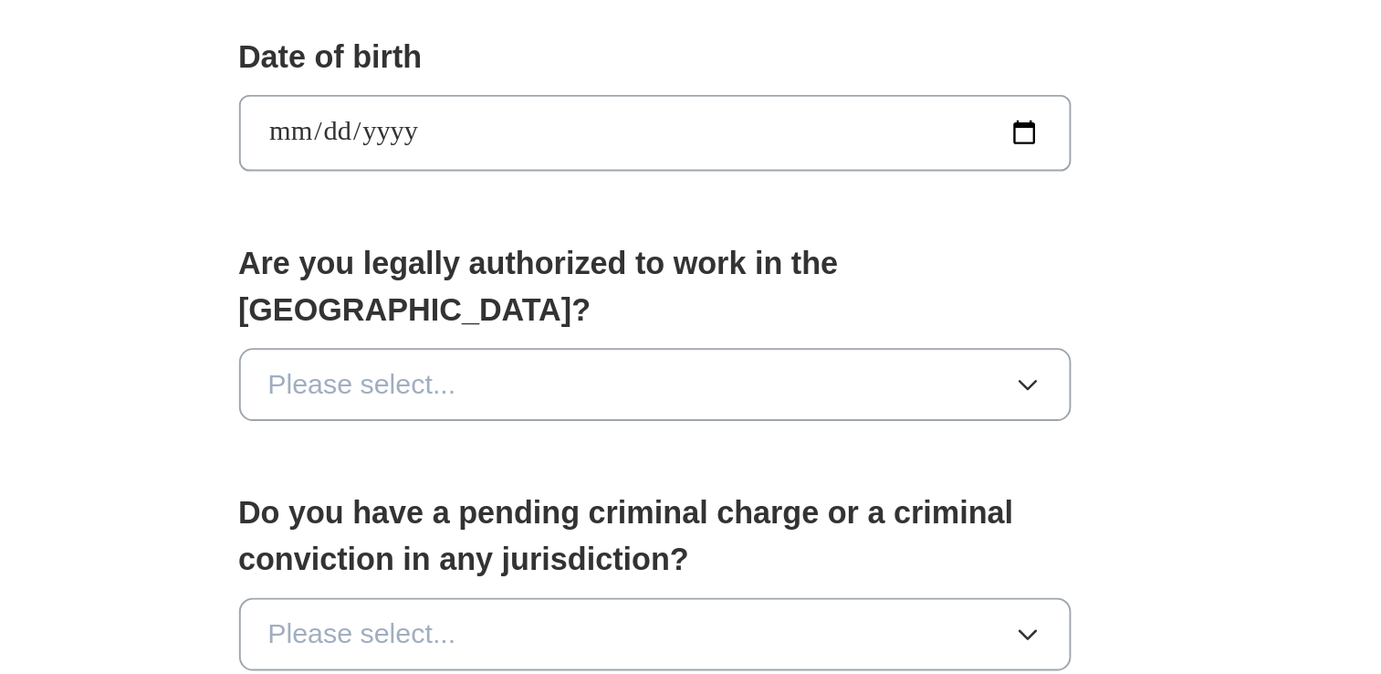
click at [630, 502] on button "Please select..." at bounding box center [691, 521] width 438 height 38
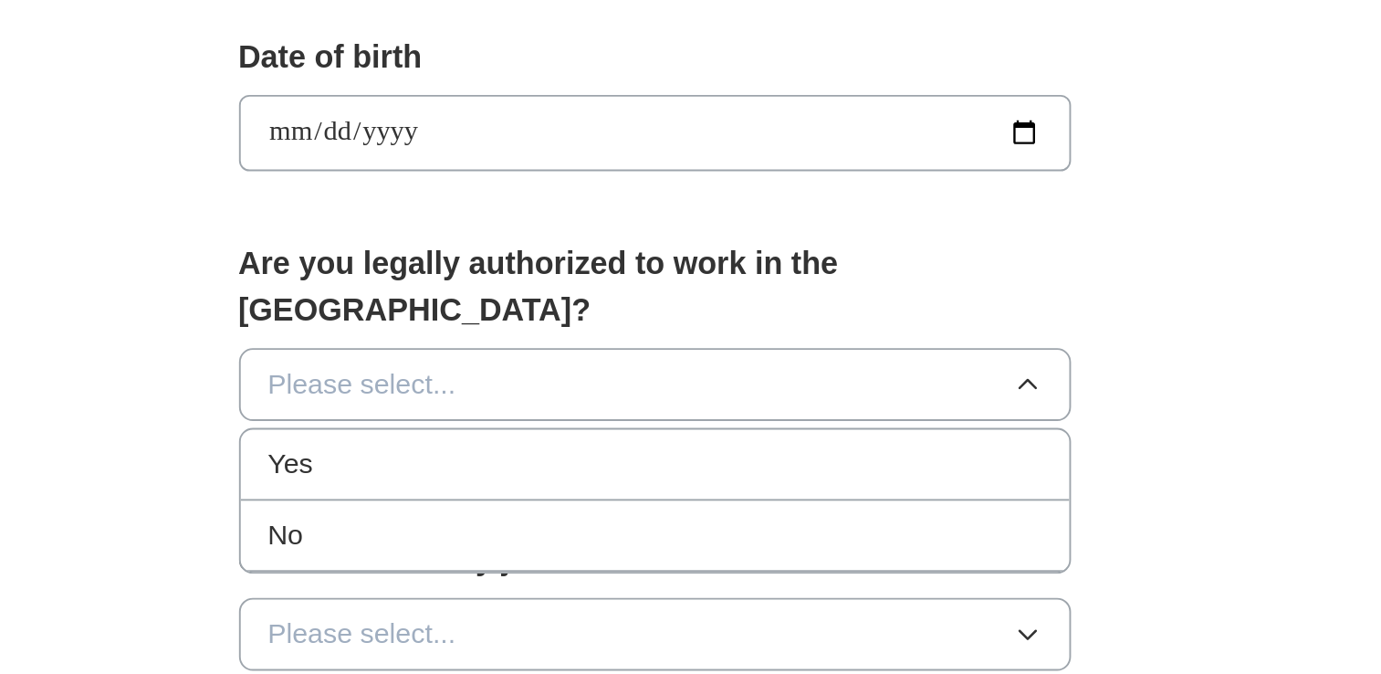
click at [581, 552] on div "Yes" at bounding box center [691, 563] width 407 height 22
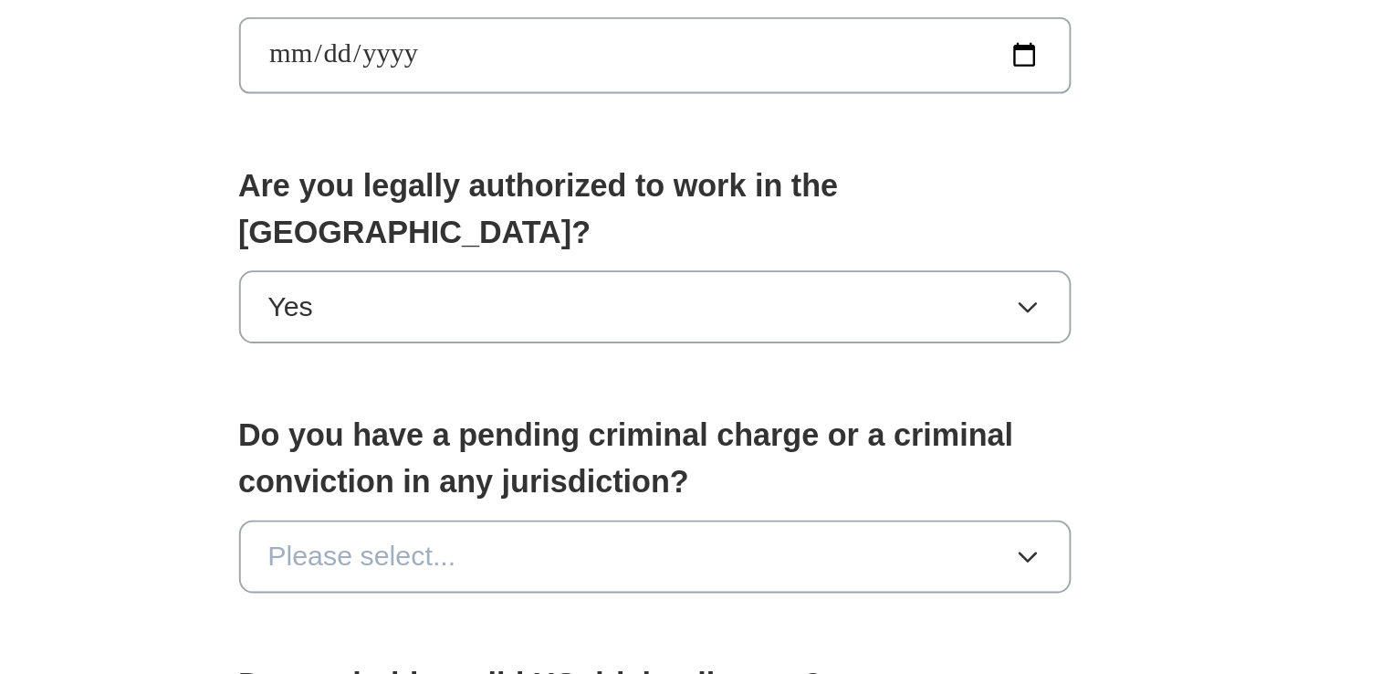
scroll to position [559, 0]
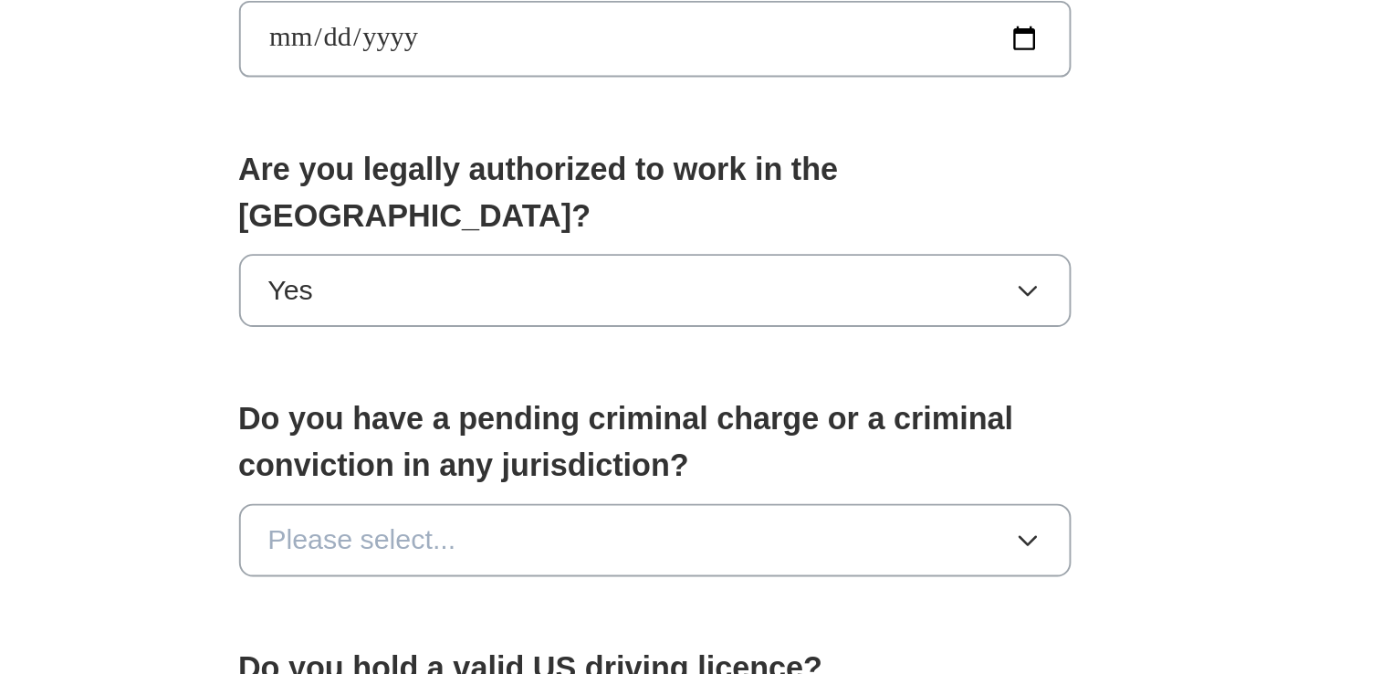
click at [583, 592] on span "Please select..." at bounding box center [538, 603] width 100 height 22
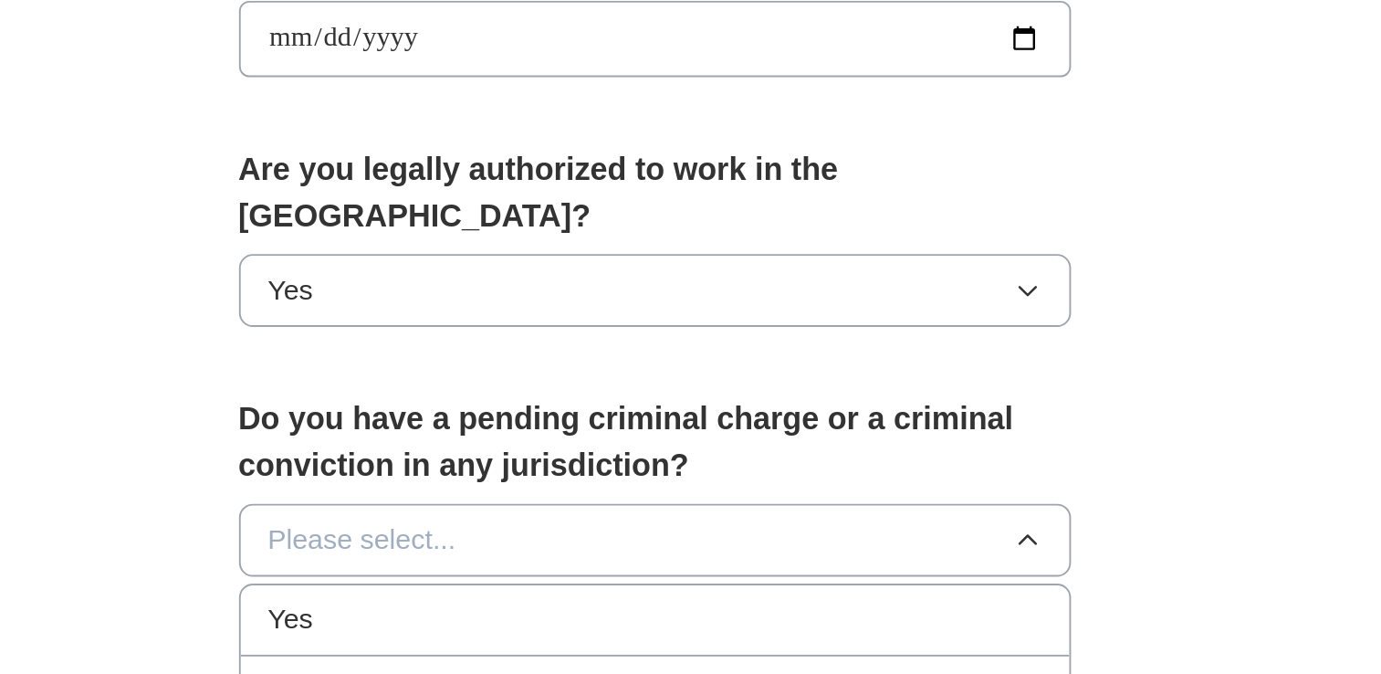
click at [557, 672] on div "No" at bounding box center [691, 683] width 407 height 22
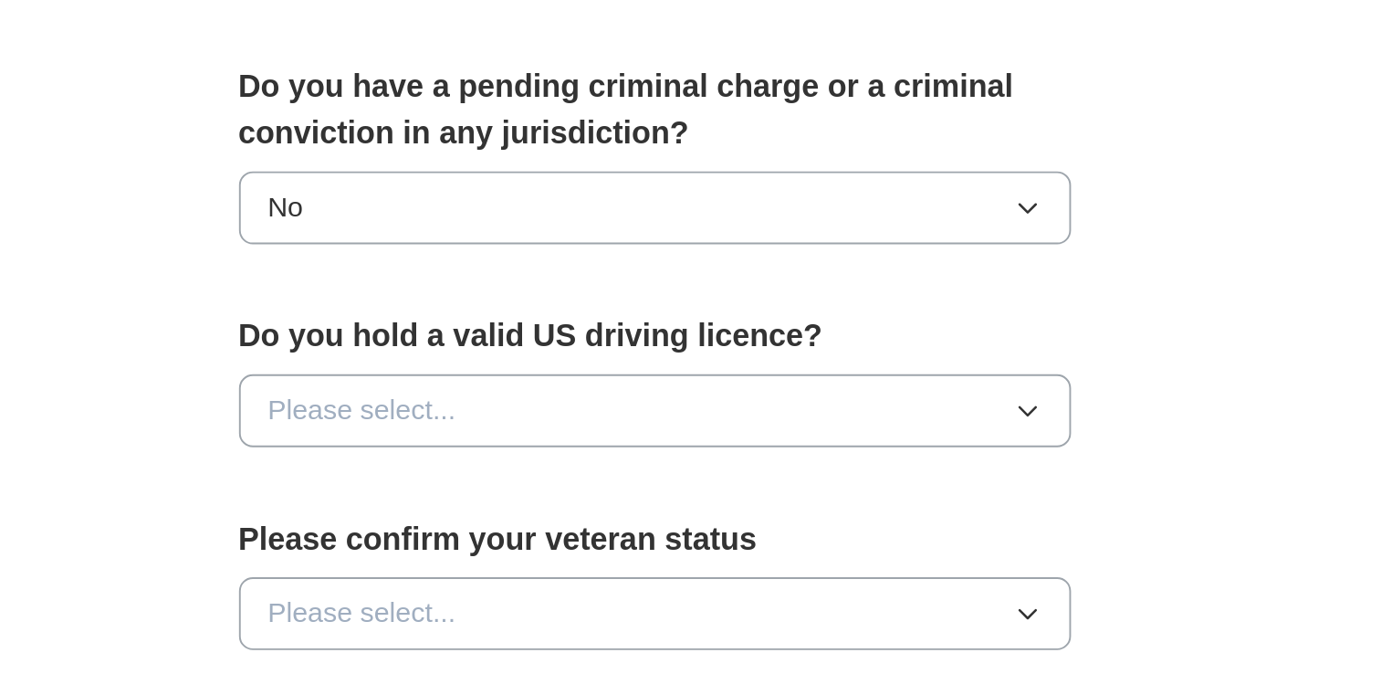
scroll to position [735, 0]
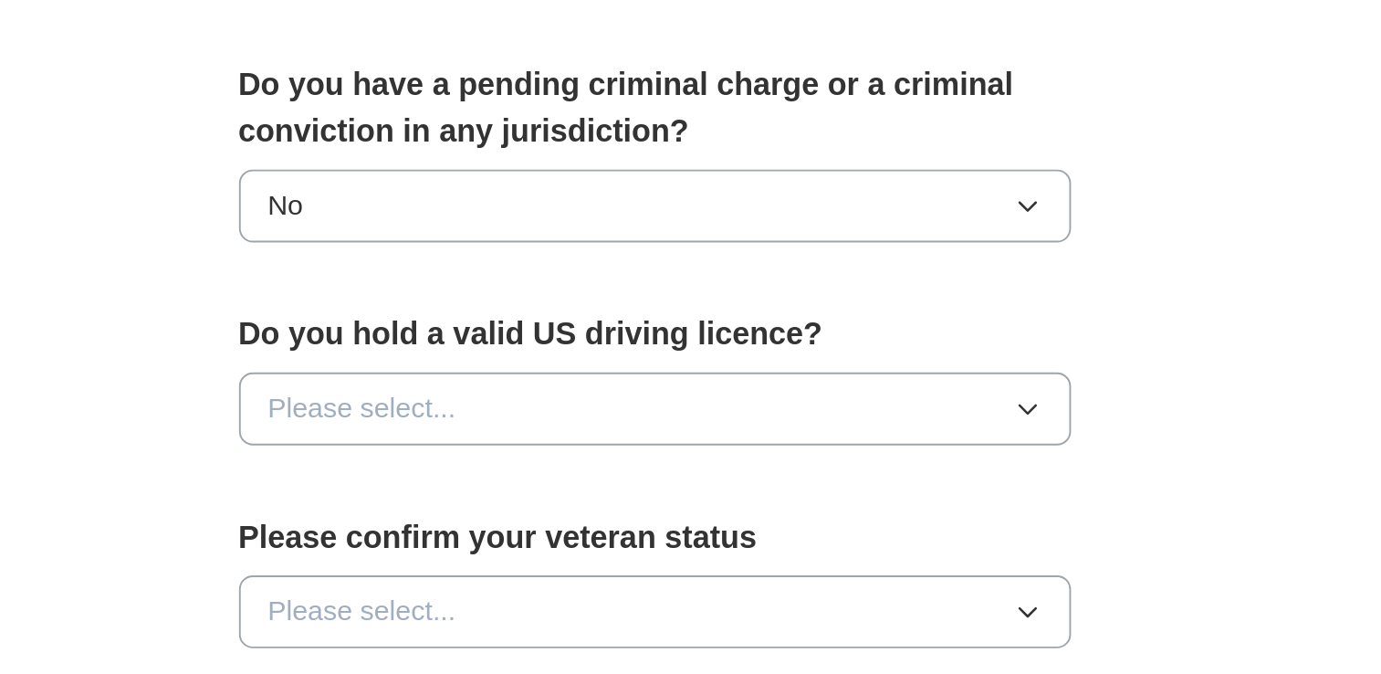
click at [647, 515] on button "Please select..." at bounding box center [691, 534] width 438 height 38
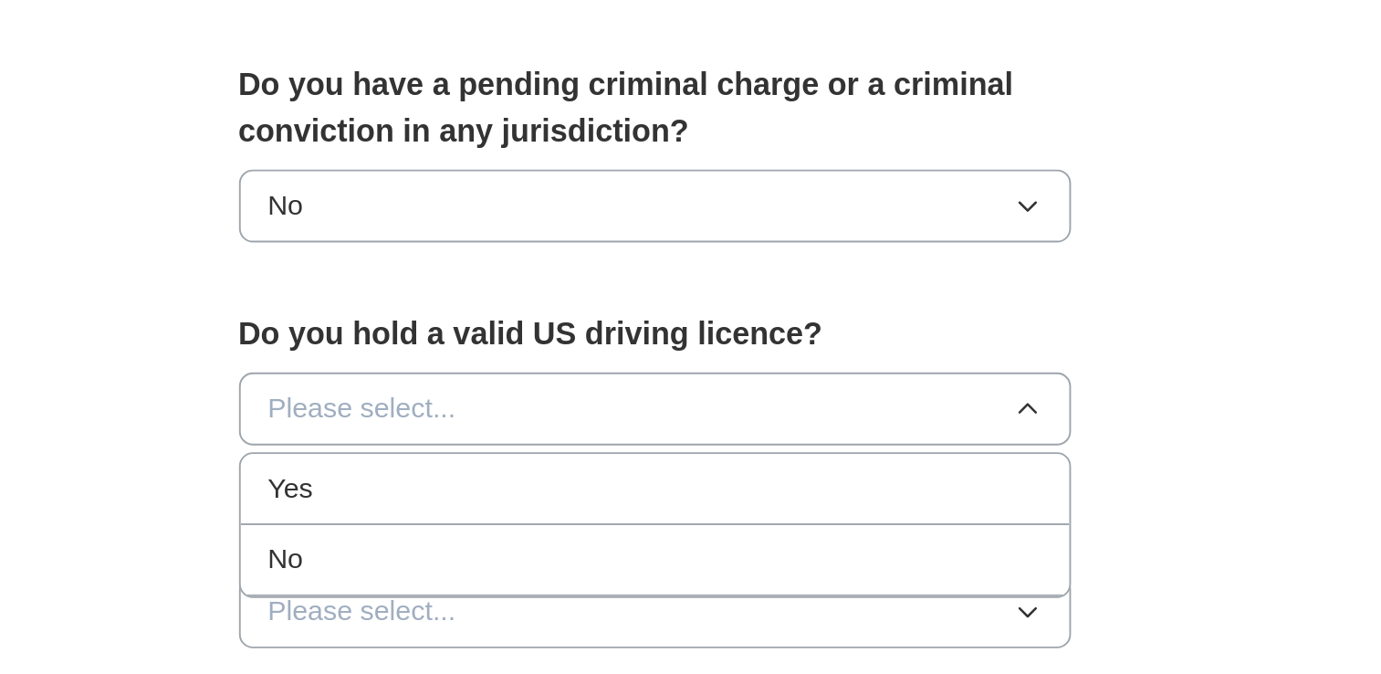
click at [599, 565] on div "Yes" at bounding box center [691, 576] width 407 height 22
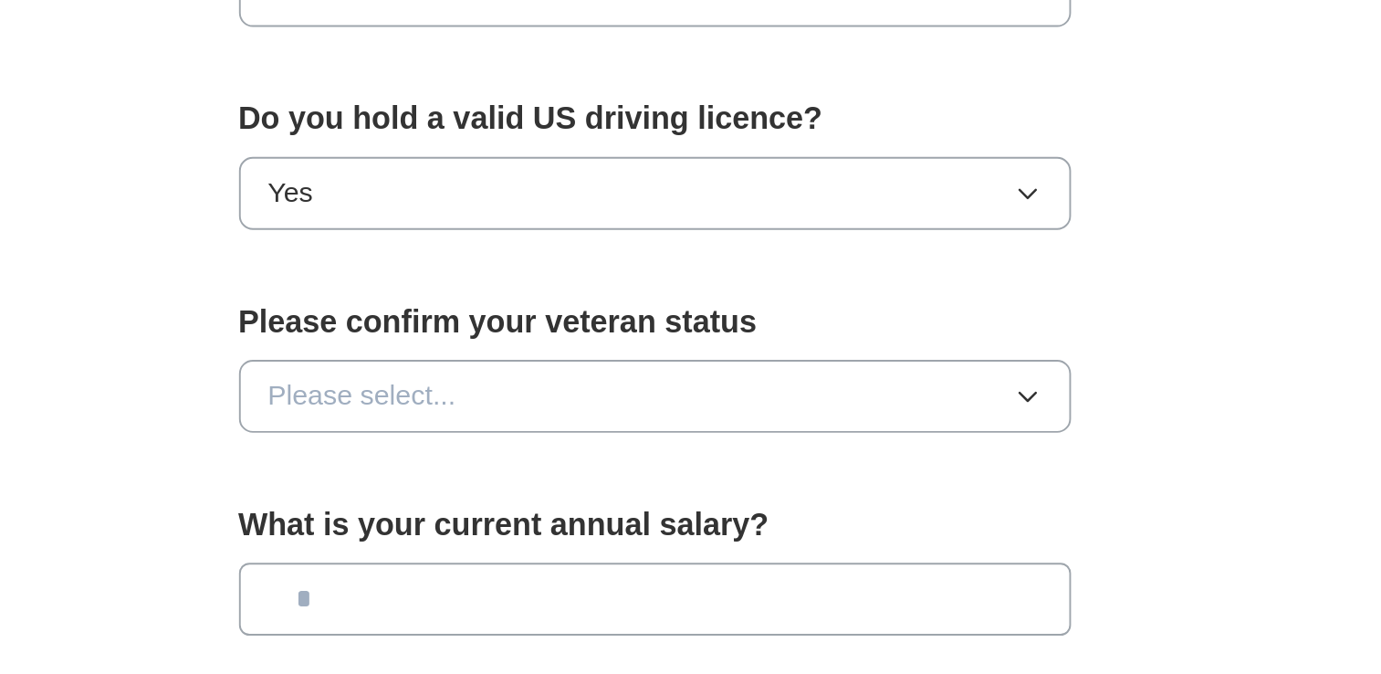
scroll to position [852, 0]
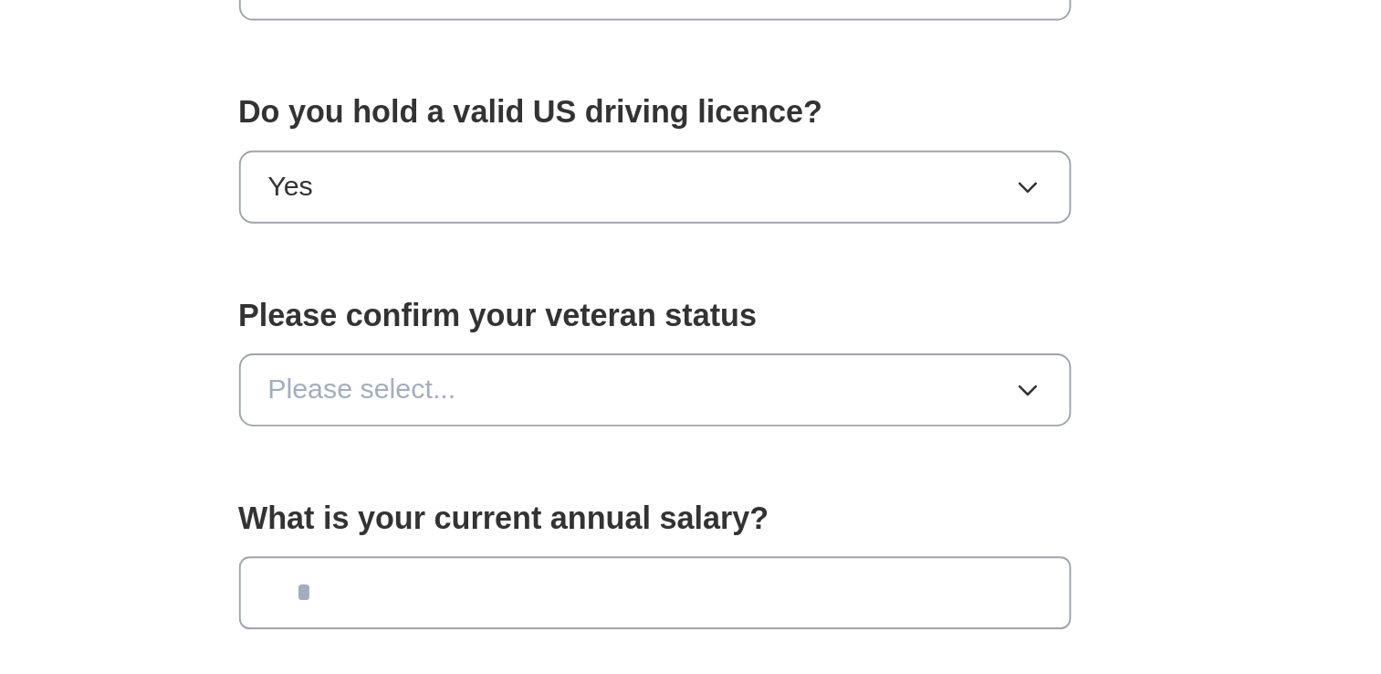
click at [620, 505] on button "Please select..." at bounding box center [691, 524] width 438 height 38
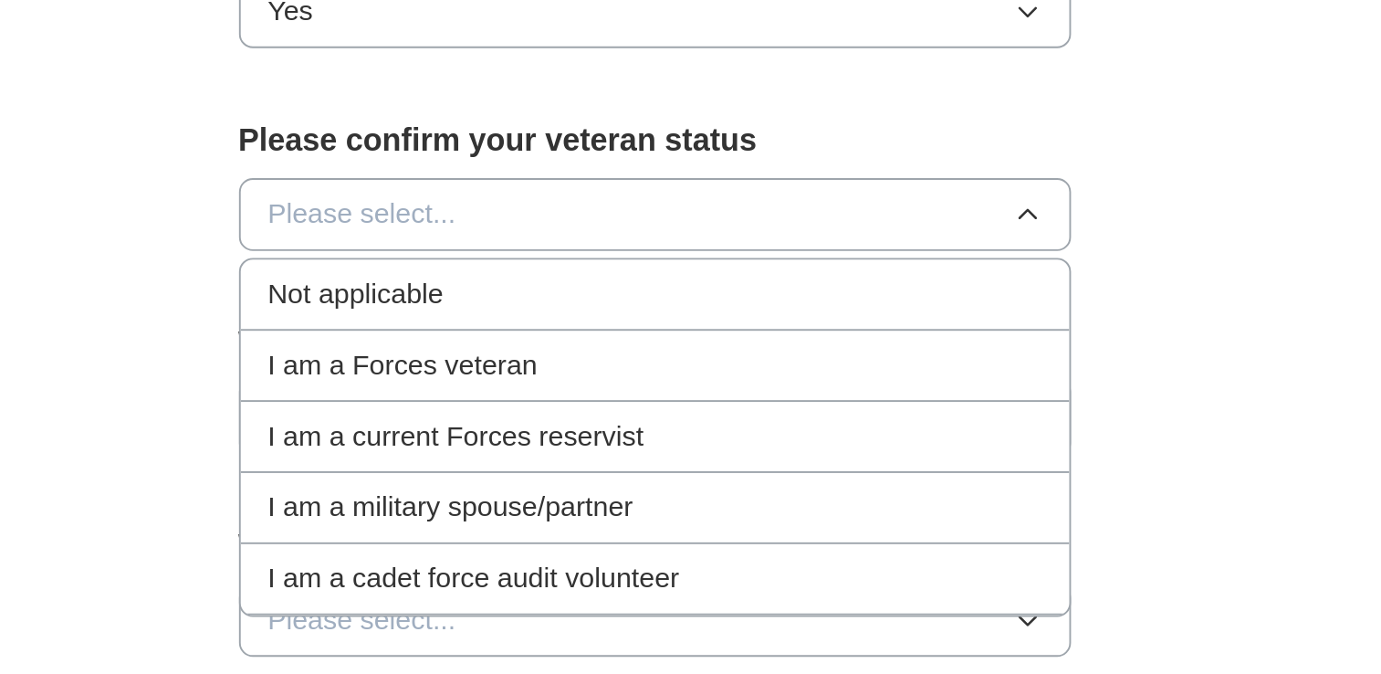
scroll to position [941, 0]
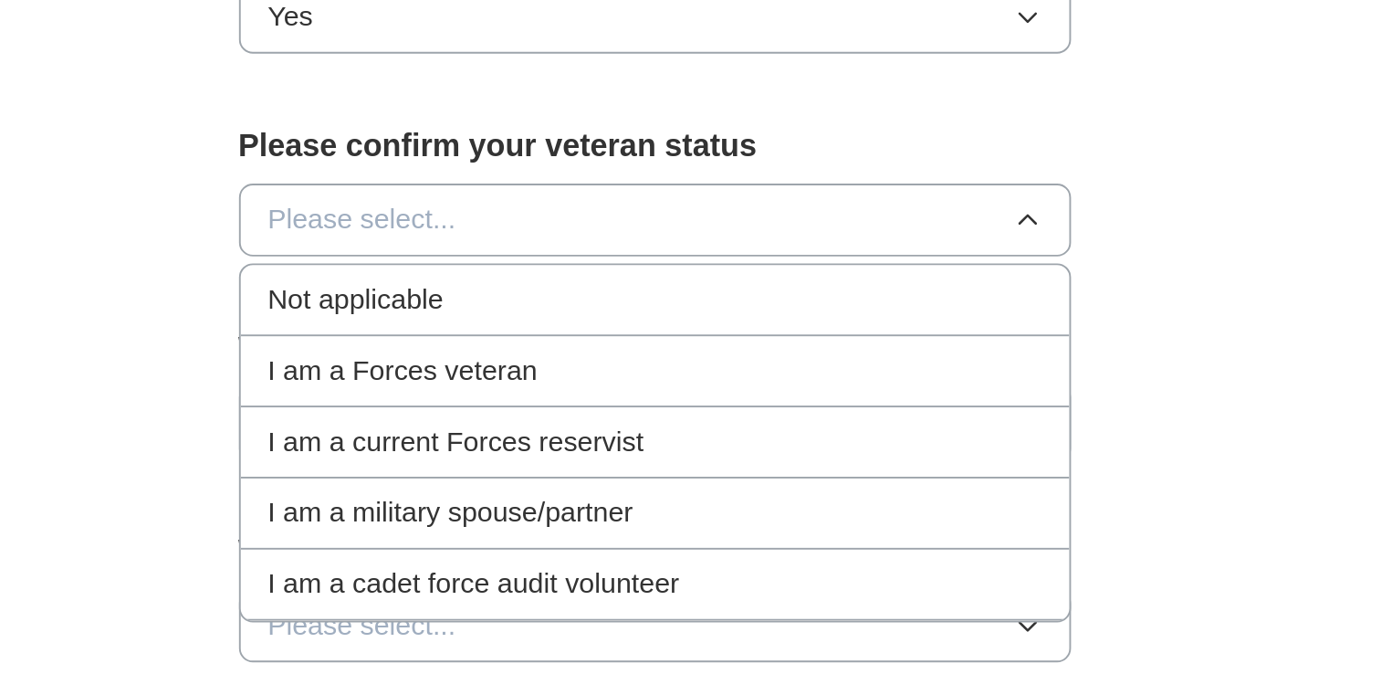
click at [607, 466] on div "Not applicable" at bounding box center [691, 477] width 407 height 22
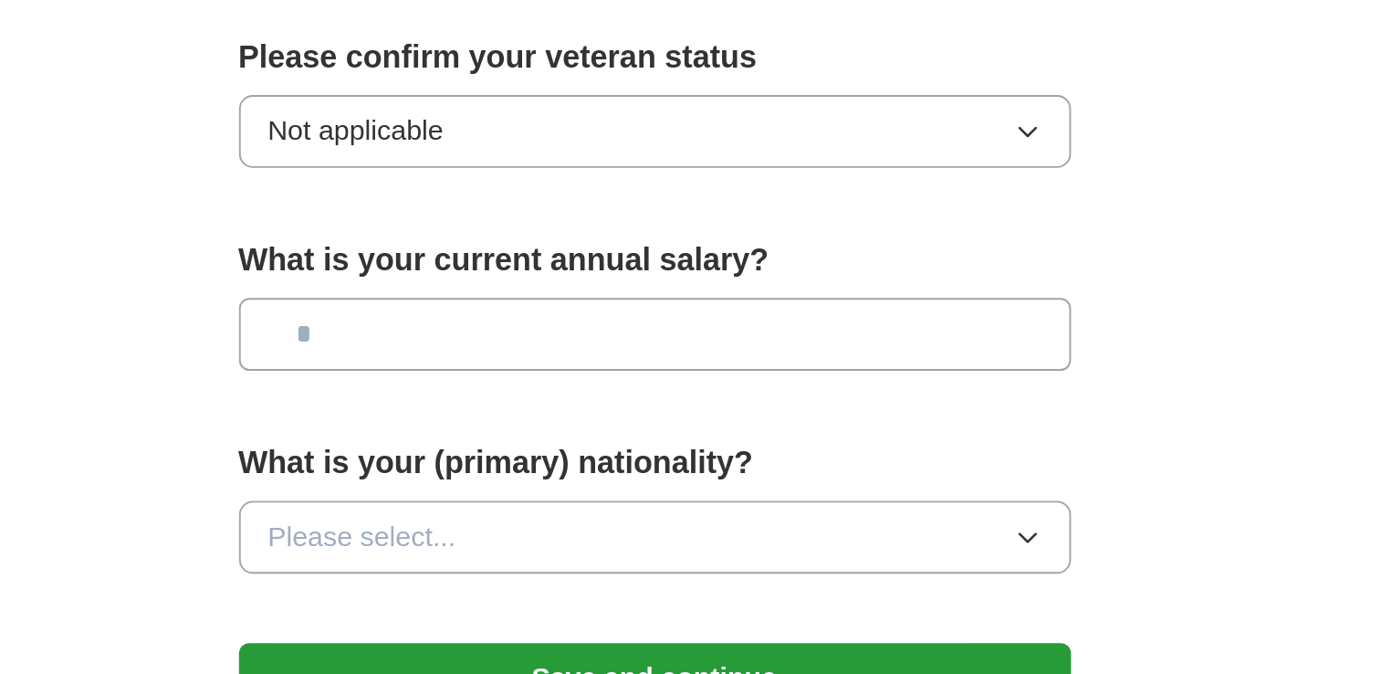
scroll to position [991, 0]
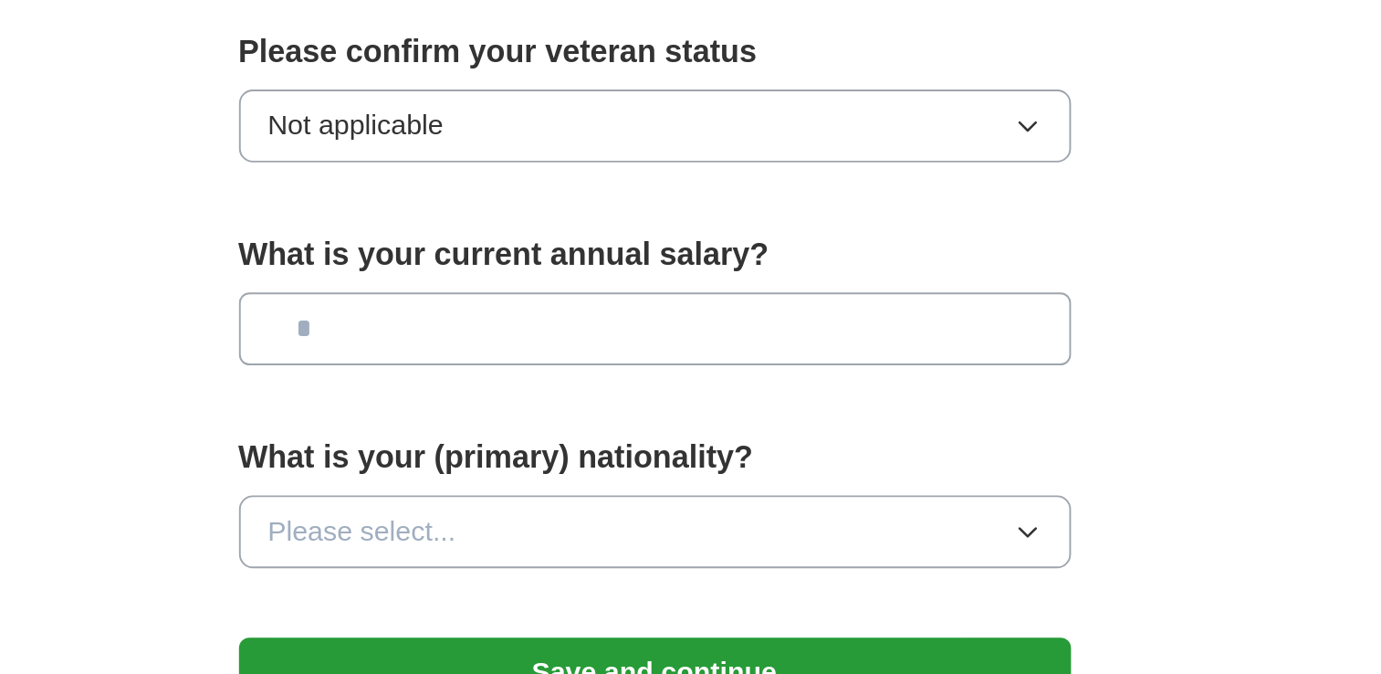
click at [611, 473] on input "text" at bounding box center [691, 492] width 438 height 38
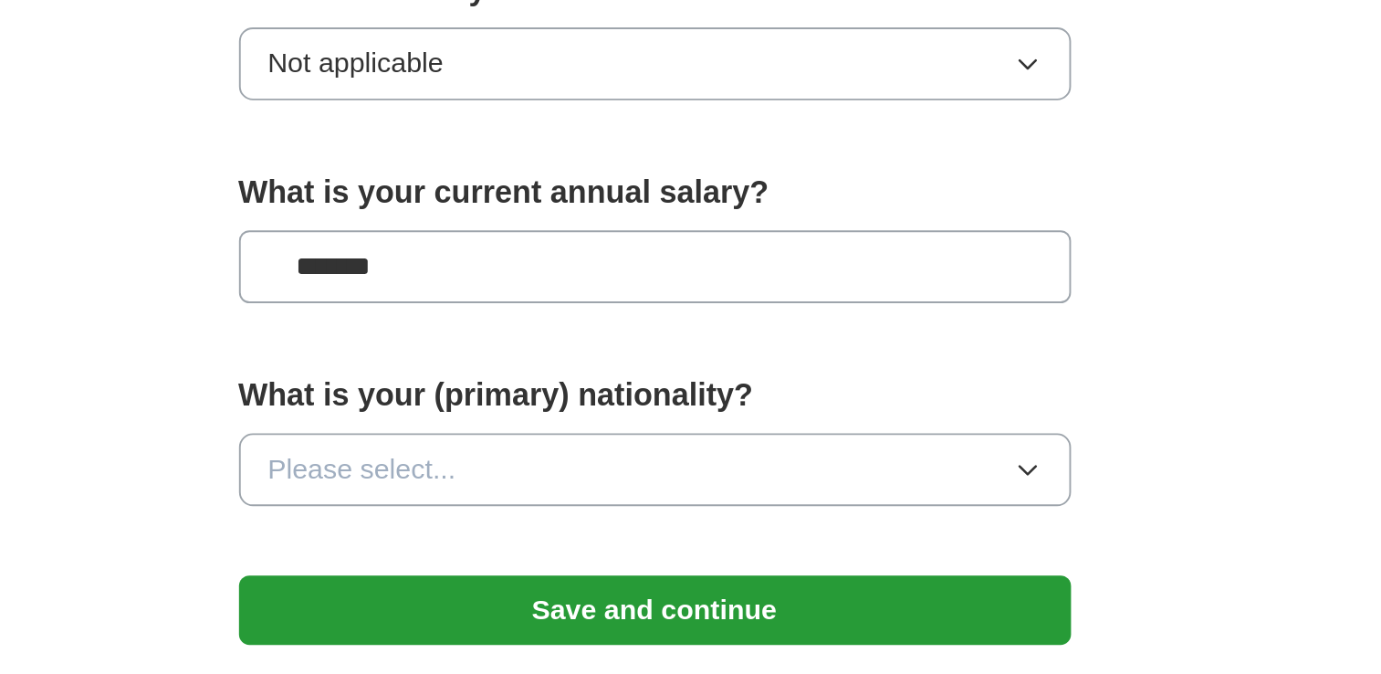
scroll to position [1027, 0]
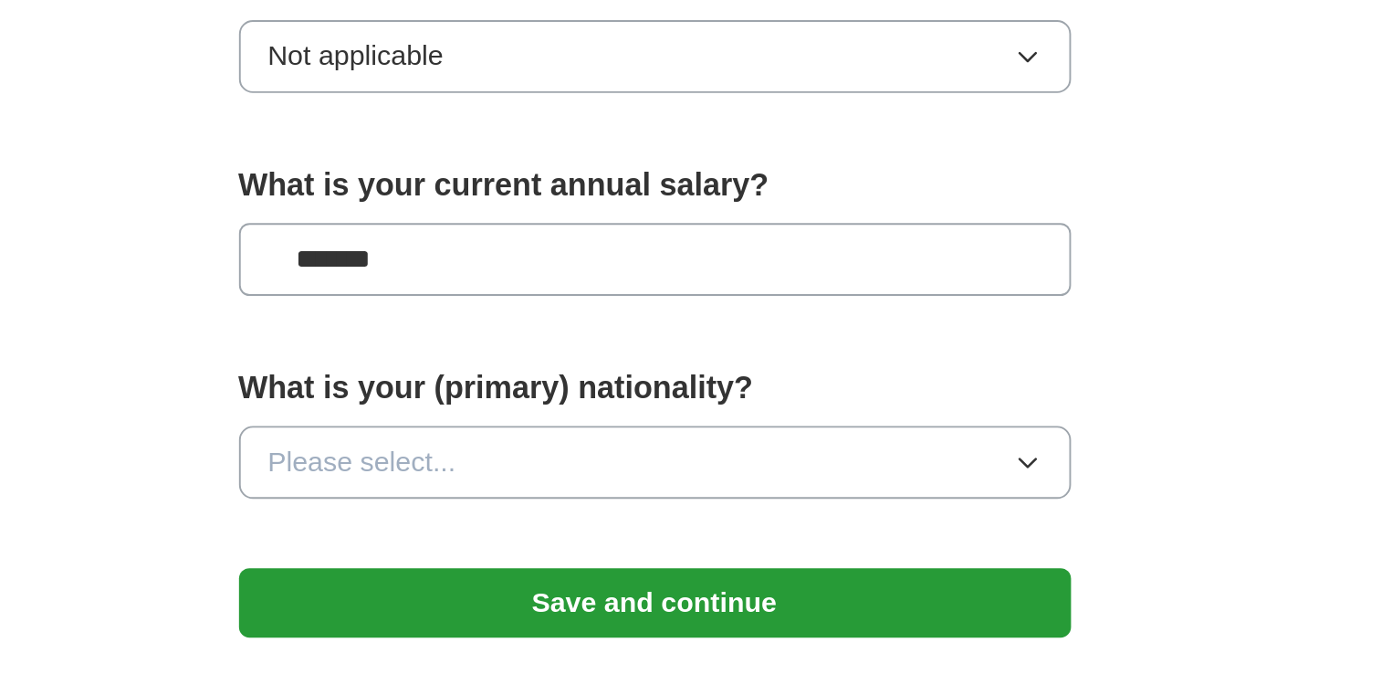
type input "*******"
click at [640, 543] on button "Please select..." at bounding box center [691, 562] width 438 height 38
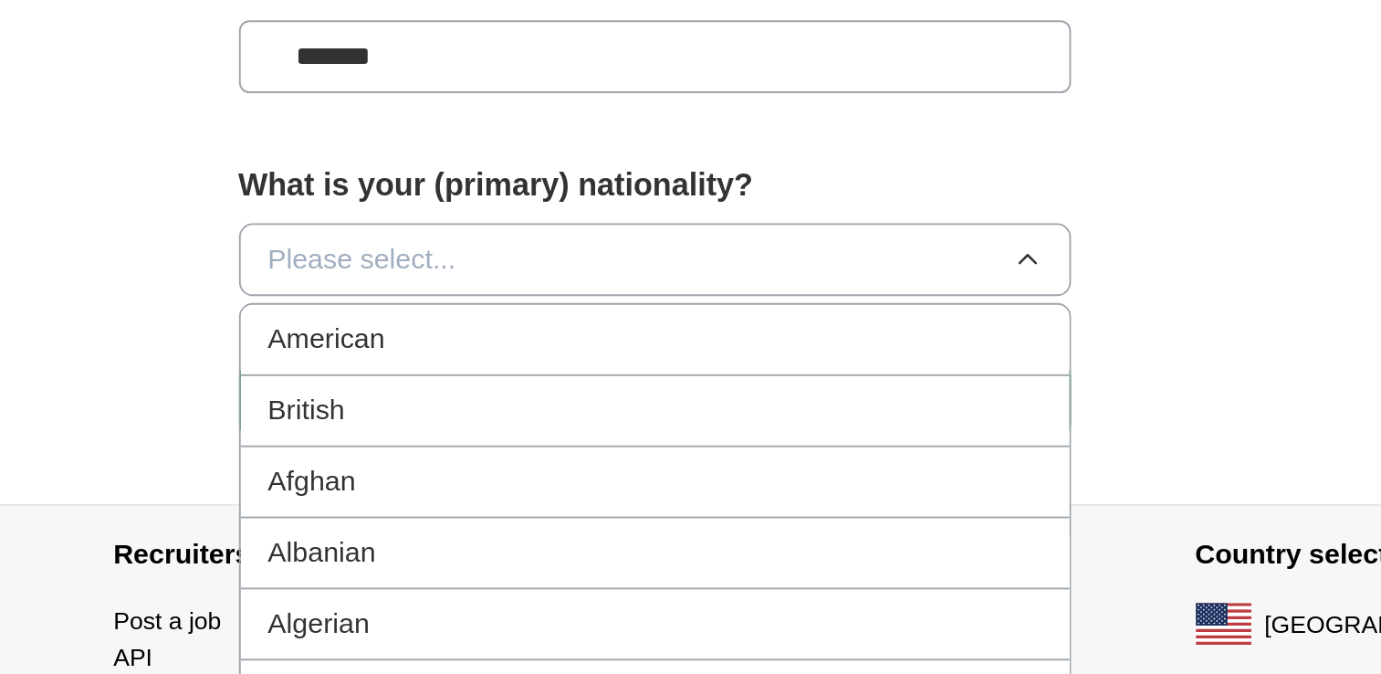
scroll to position [1274, 0]
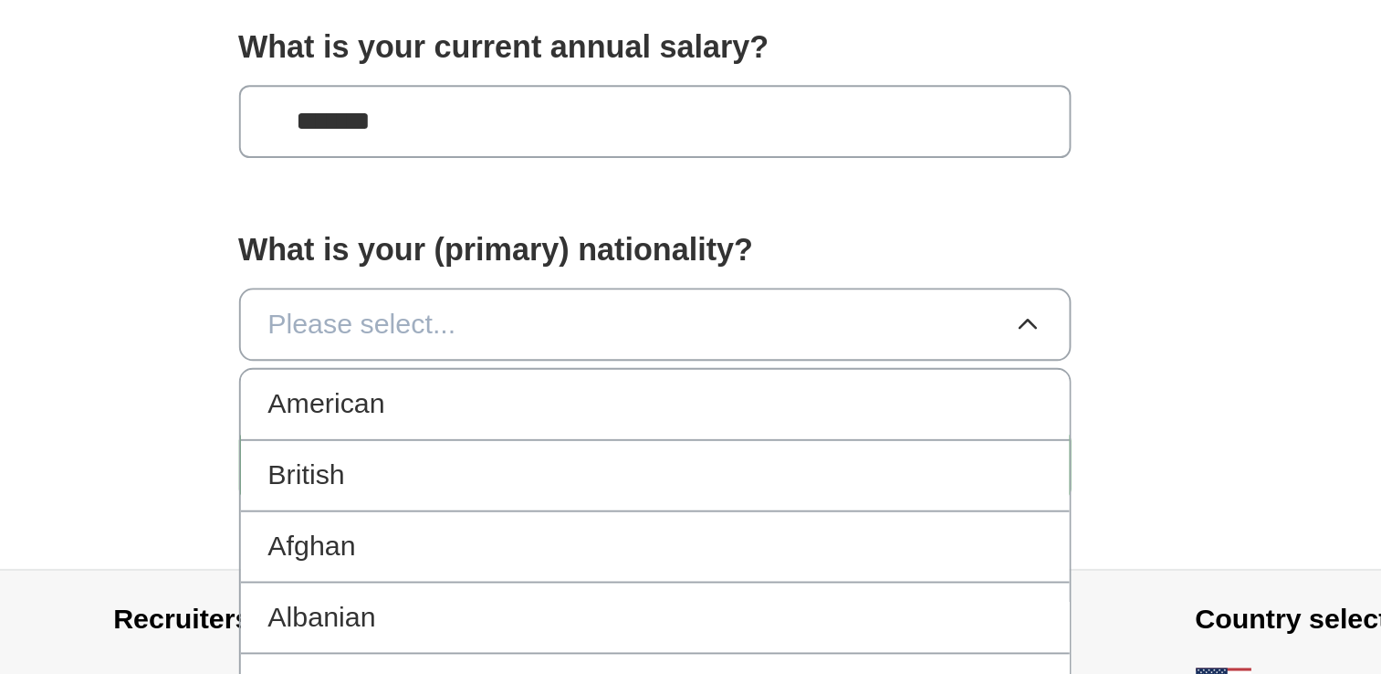
click at [616, 298] on button "Please select..." at bounding box center [691, 317] width 438 height 38
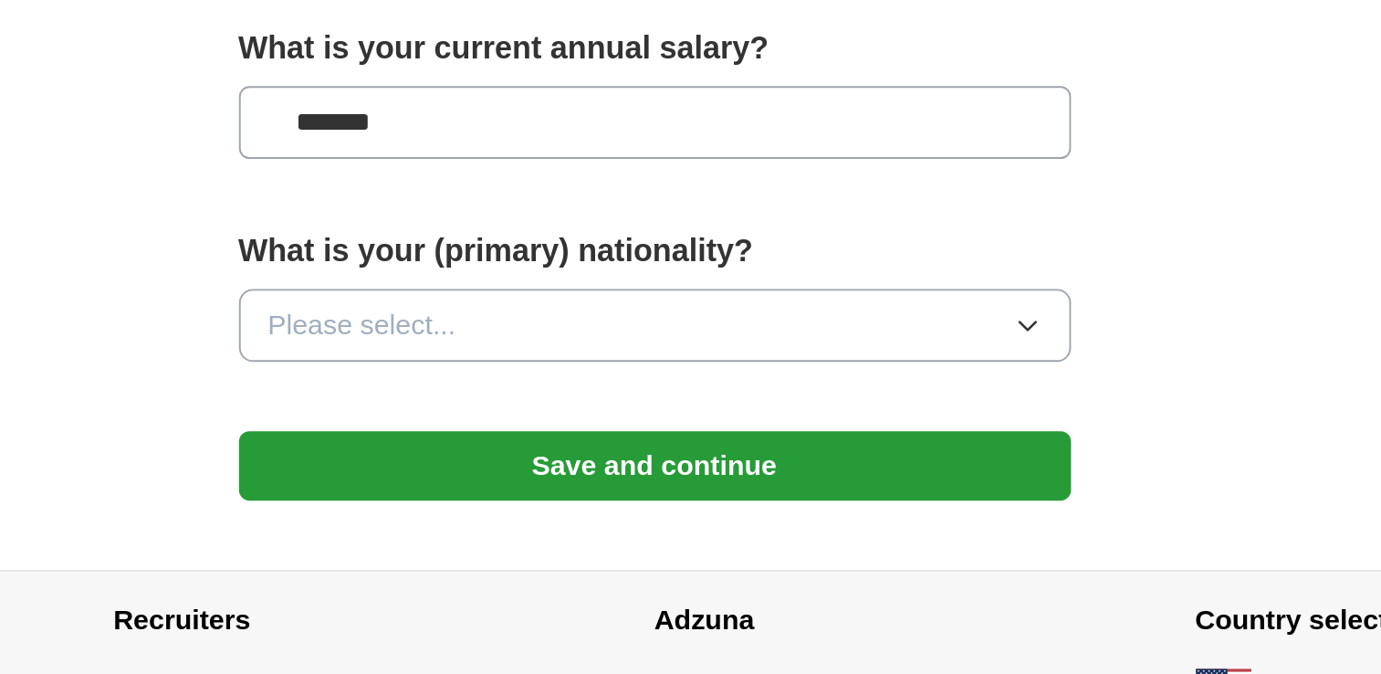
click at [616, 372] on button "Please select..." at bounding box center [691, 391] width 438 height 38
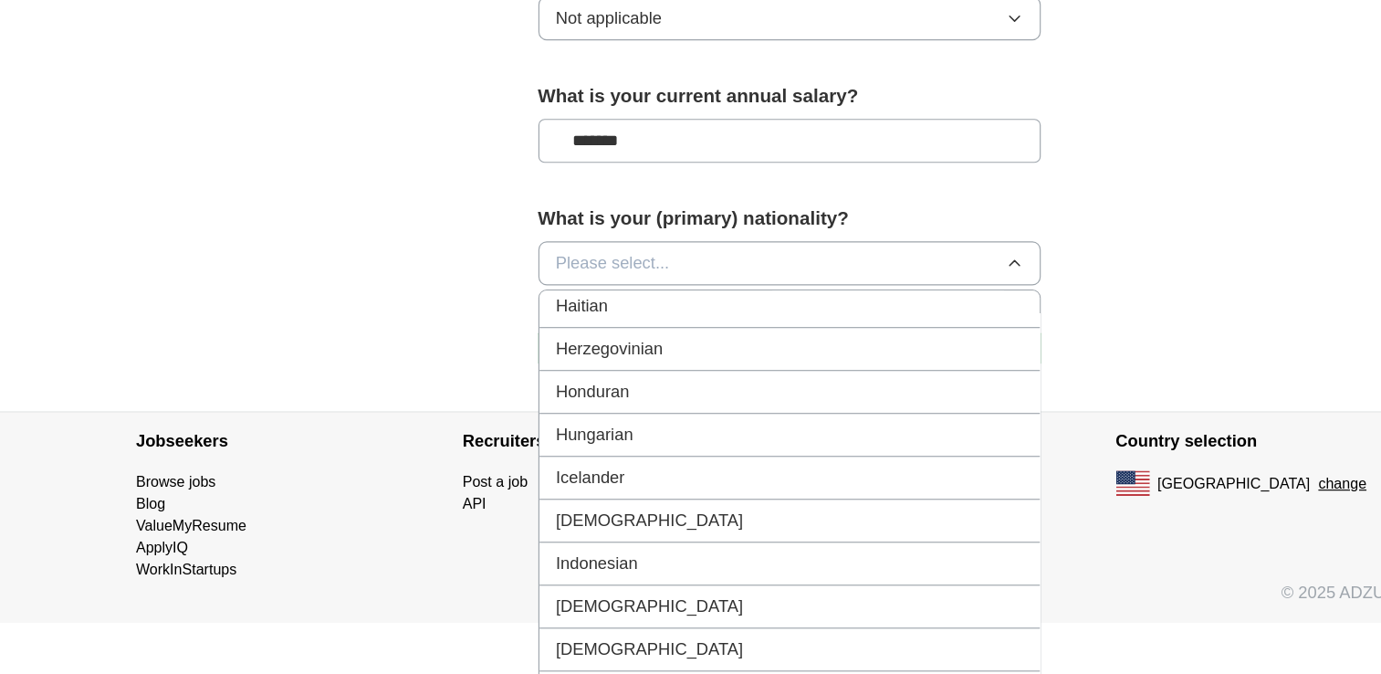
scroll to position [2841, 0]
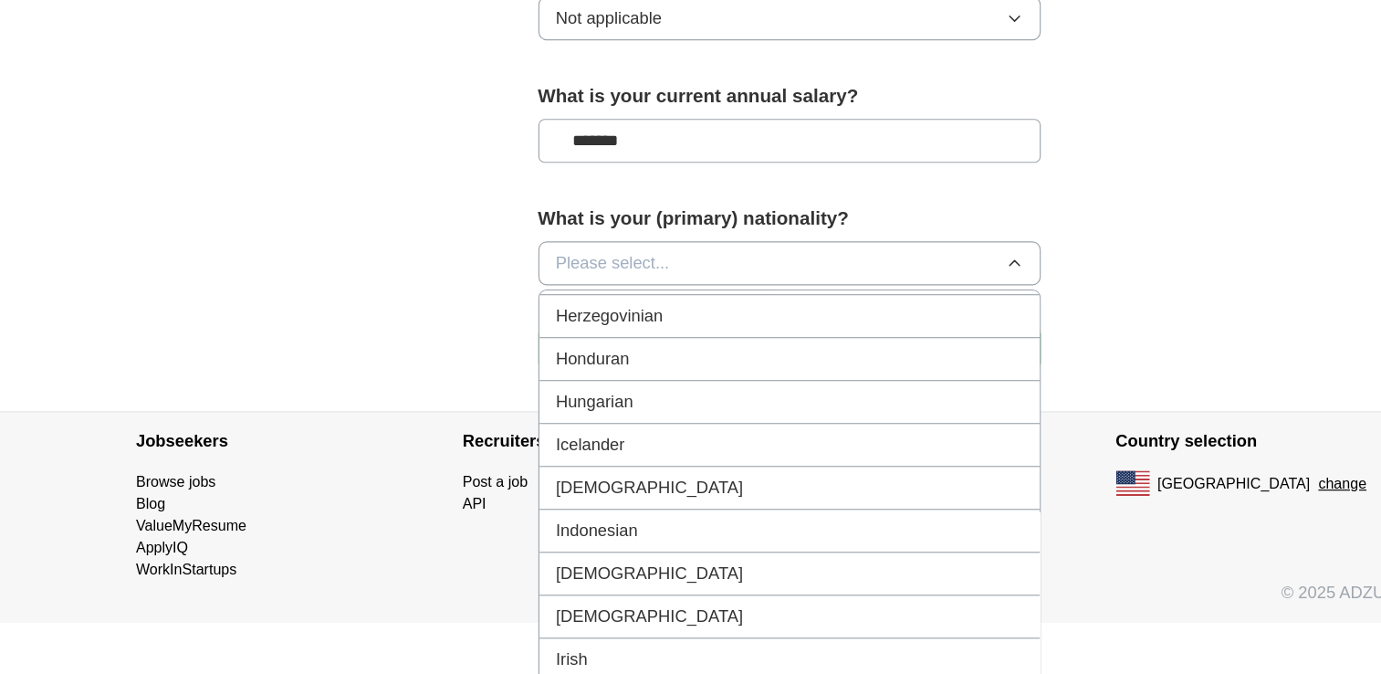
click at [637, 613] on div "[DEMOGRAPHIC_DATA]" at bounding box center [691, 624] width 407 height 22
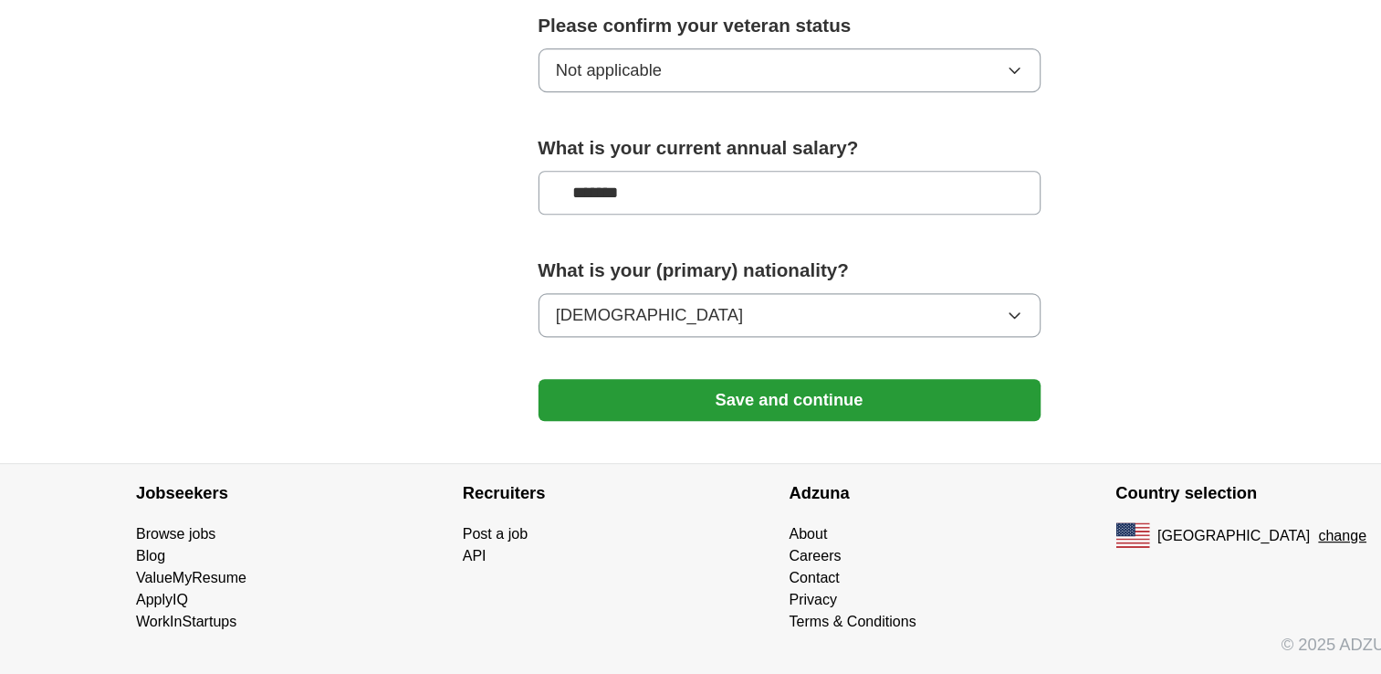
scroll to position [1199, 0]
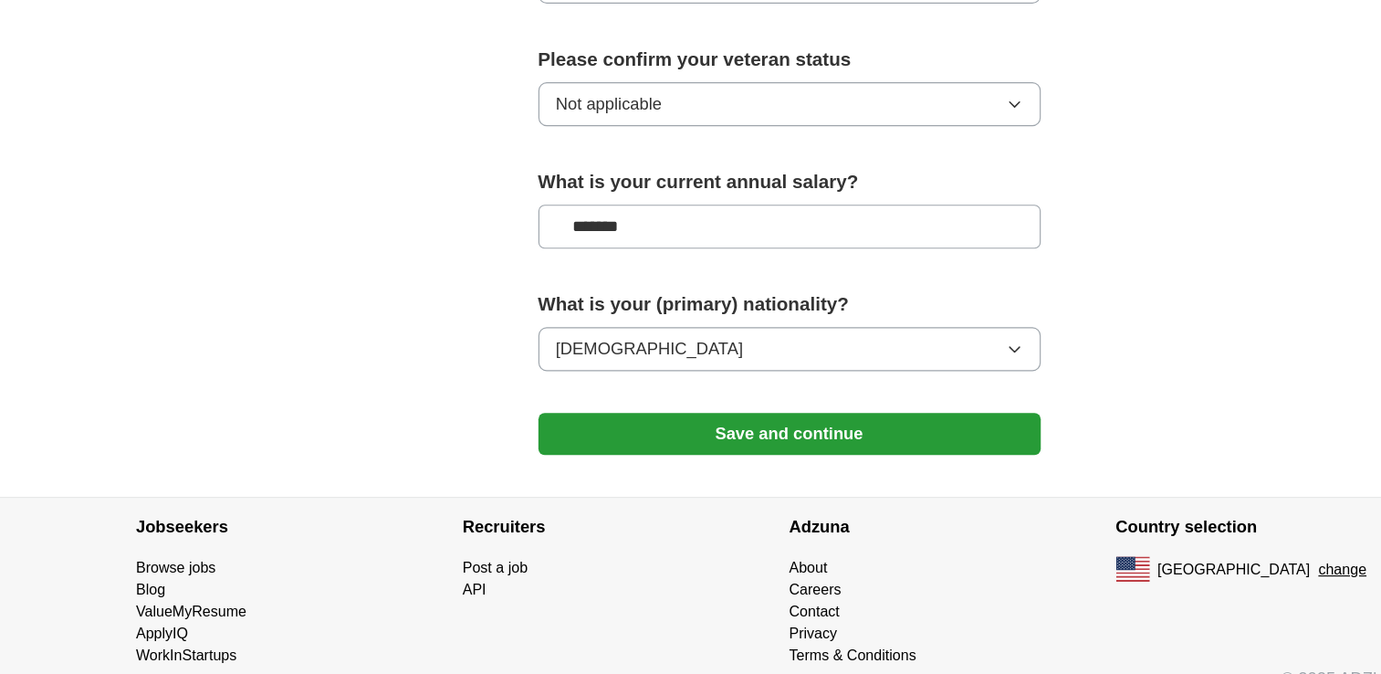
click at [636, 446] on button "Save and continue" at bounding box center [691, 464] width 438 height 37
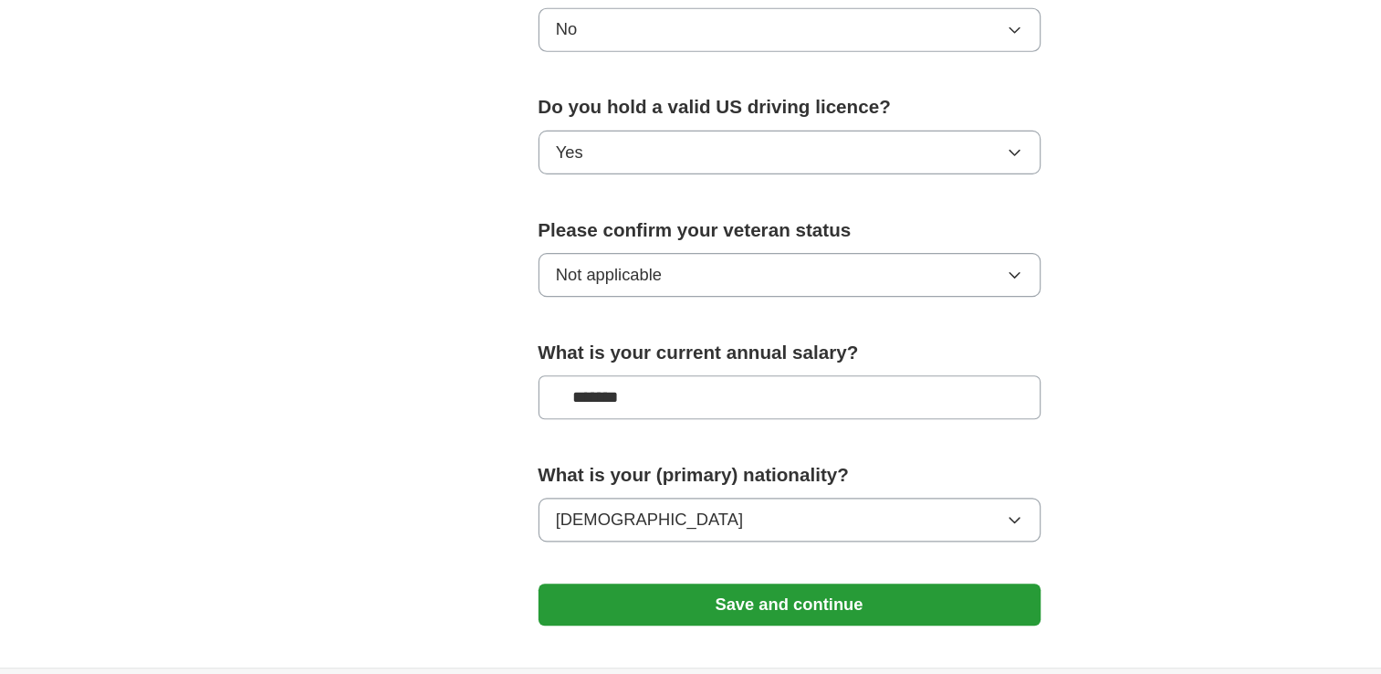
scroll to position [1051, 0]
